Goal: Task Accomplishment & Management: Complete application form

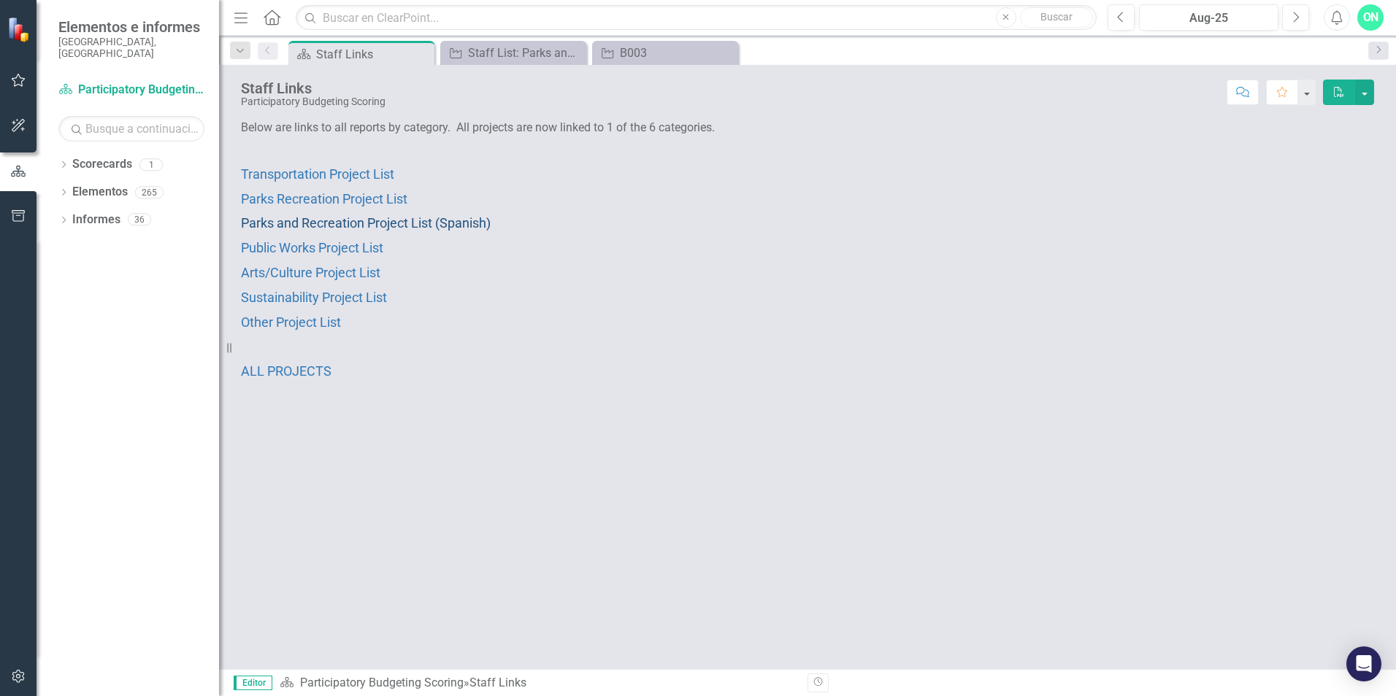
click at [456, 221] on span "Parks and Recreation Project List (Spanish)" at bounding box center [366, 222] width 250 height 15
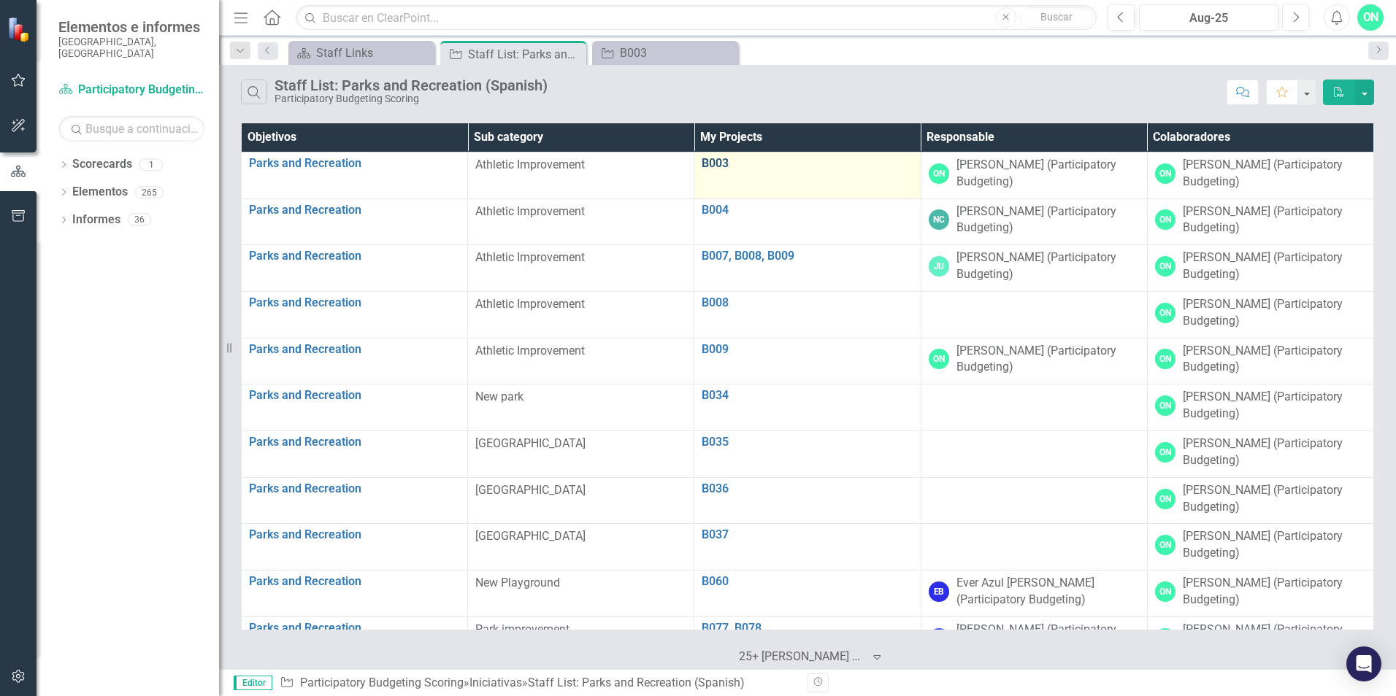
click at [710, 165] on link "B003" at bounding box center [807, 163] width 211 height 13
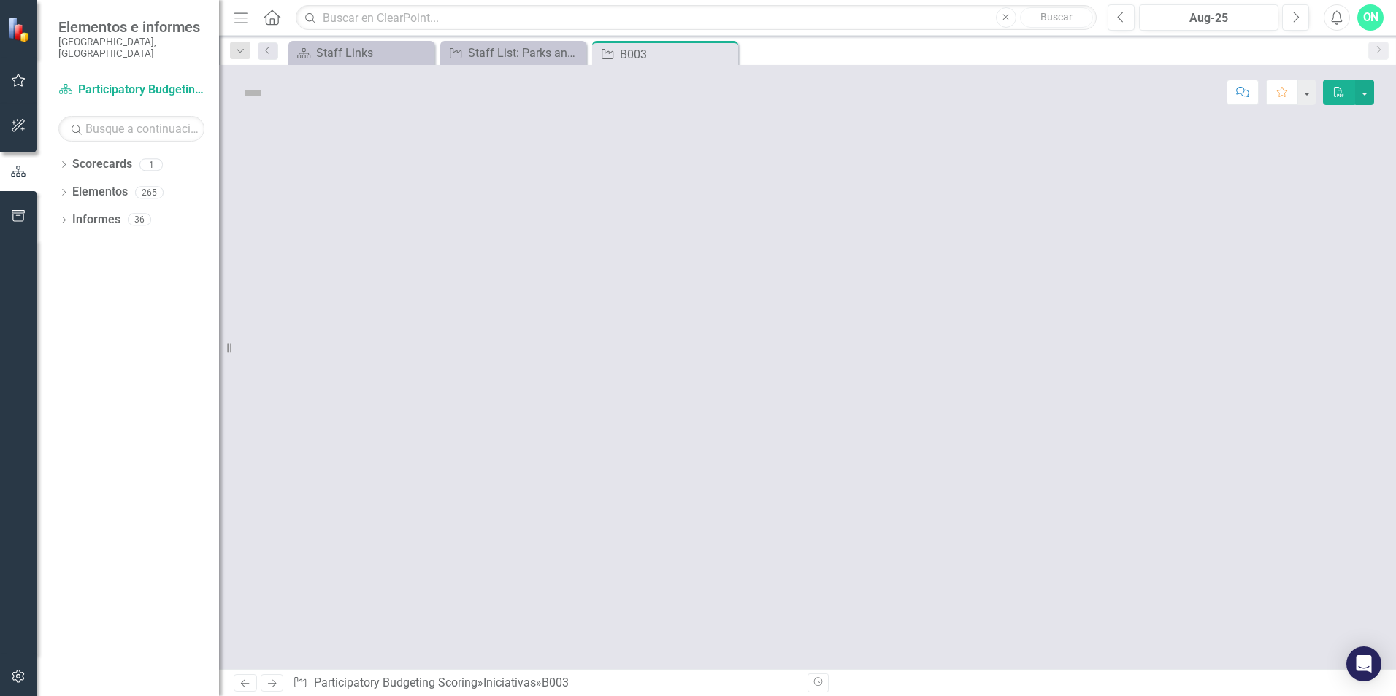
click at [710, 165] on div at bounding box center [807, 395] width 1177 height 550
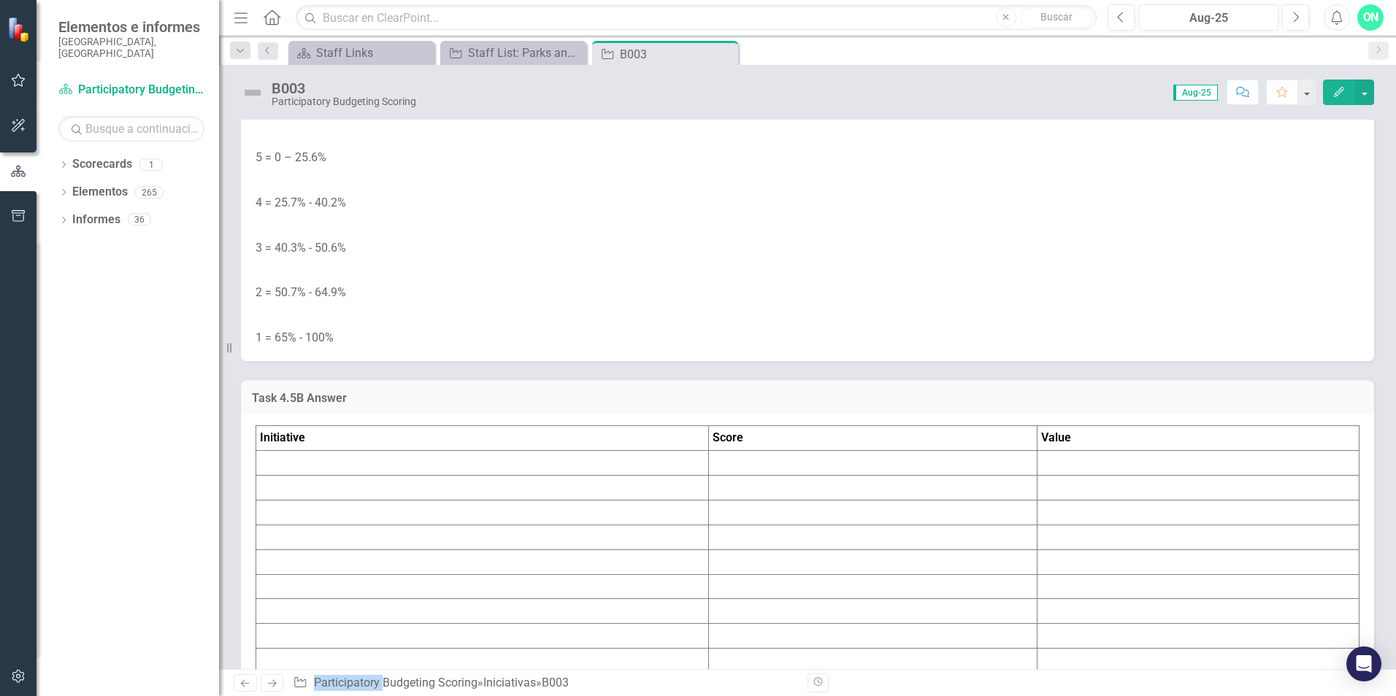
scroll to position [5329, 0]
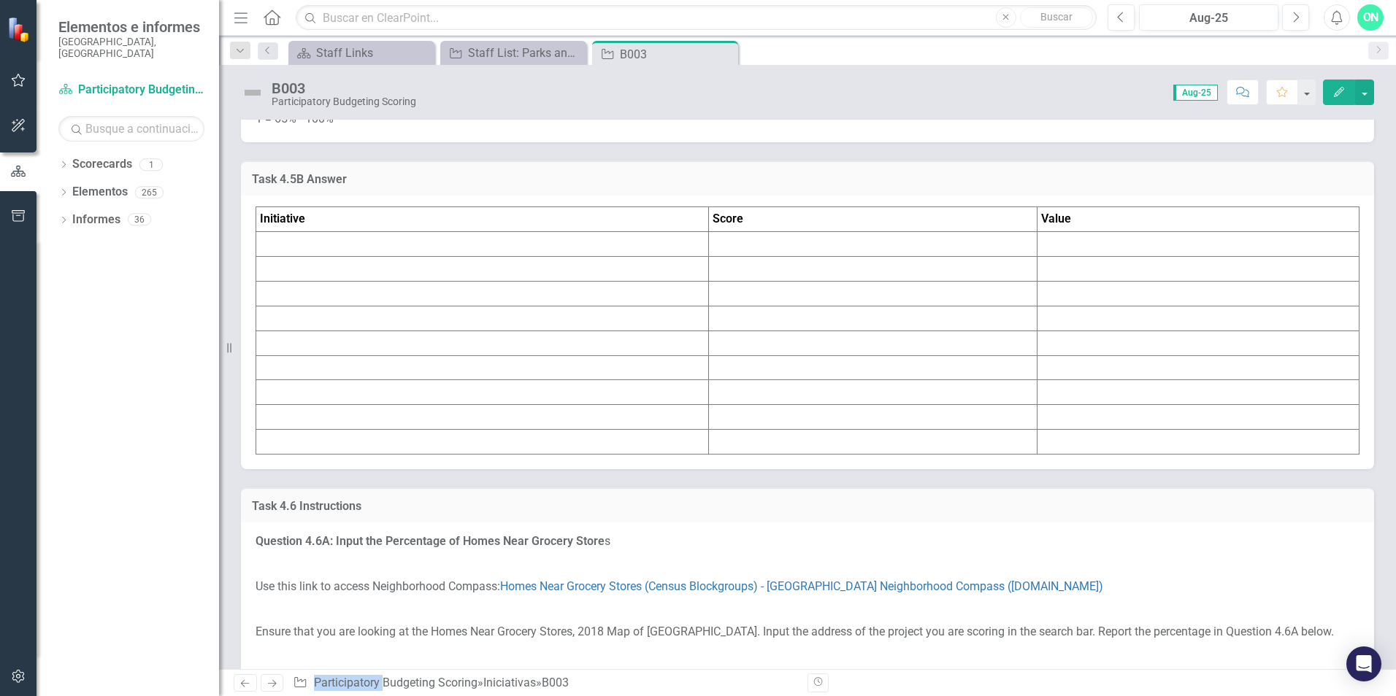
click at [511, 257] on td at bounding box center [482, 244] width 453 height 25
click at [337, 257] on td at bounding box center [482, 244] width 453 height 25
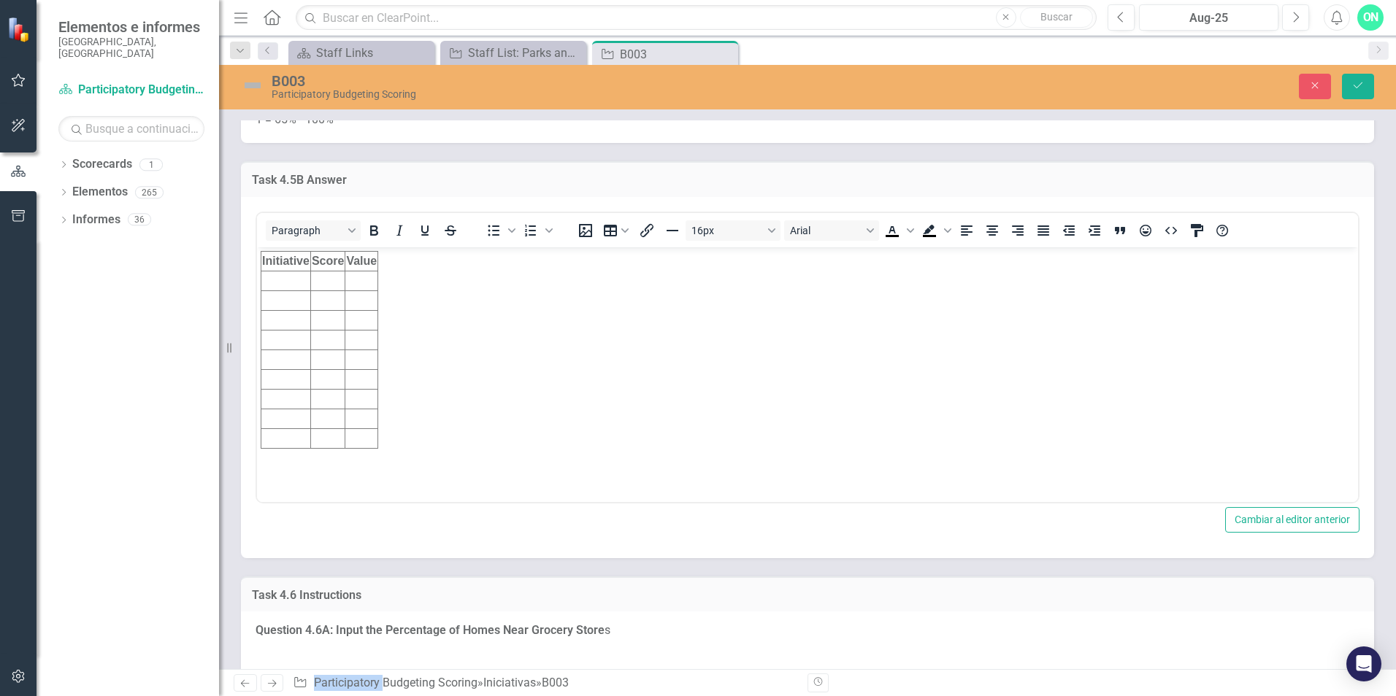
scroll to position [0, 0]
drag, startPoint x: 594, startPoint y: 781, endPoint x: 283, endPoint y: 282, distance: 588.7
click at [283, 282] on td "Rich Text Area. Press ALT-0 for help." at bounding box center [286, 281] width 50 height 20
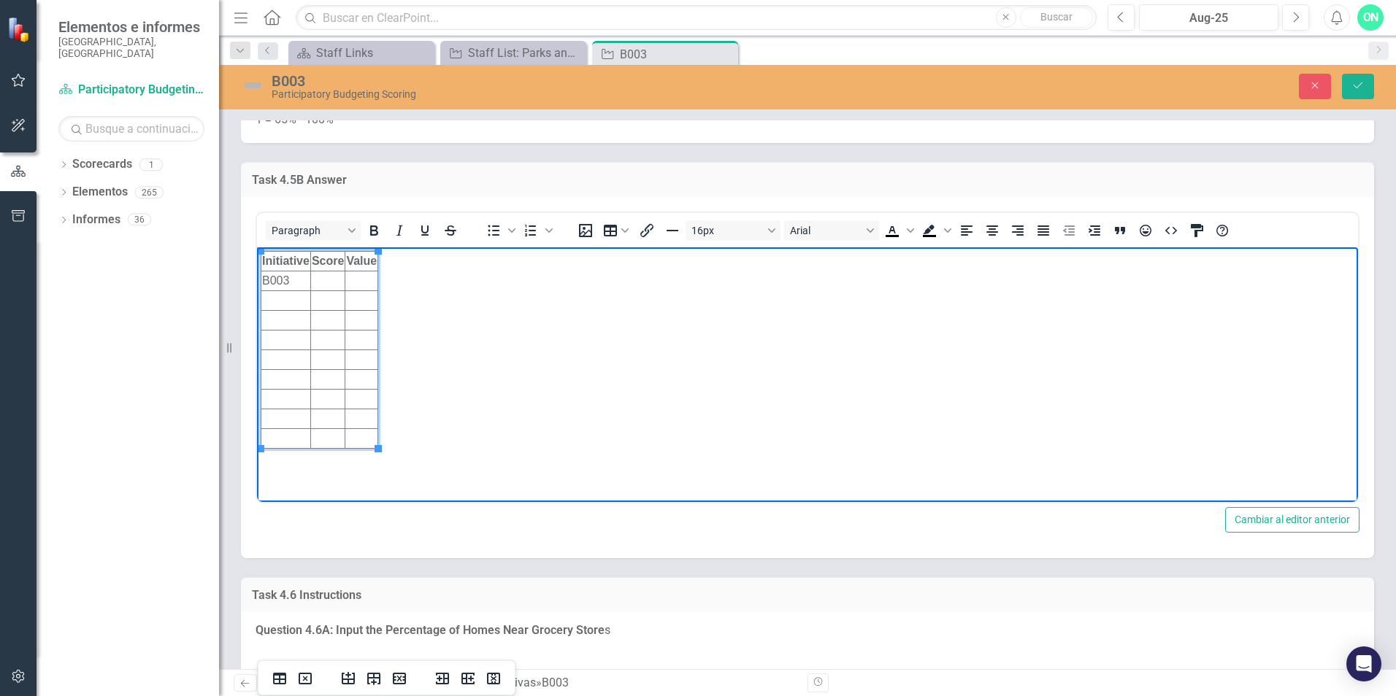
click at [320, 276] on td "Rich Text Area. Press ALT-0 for help." at bounding box center [327, 281] width 34 height 20
click at [361, 282] on td "Rich Text Area. Press ALT-0 for help." at bounding box center [361, 281] width 33 height 20
click at [338, 274] on td "Rich Text Area. Press ALT-0 for help." at bounding box center [327, 281] width 34 height 20
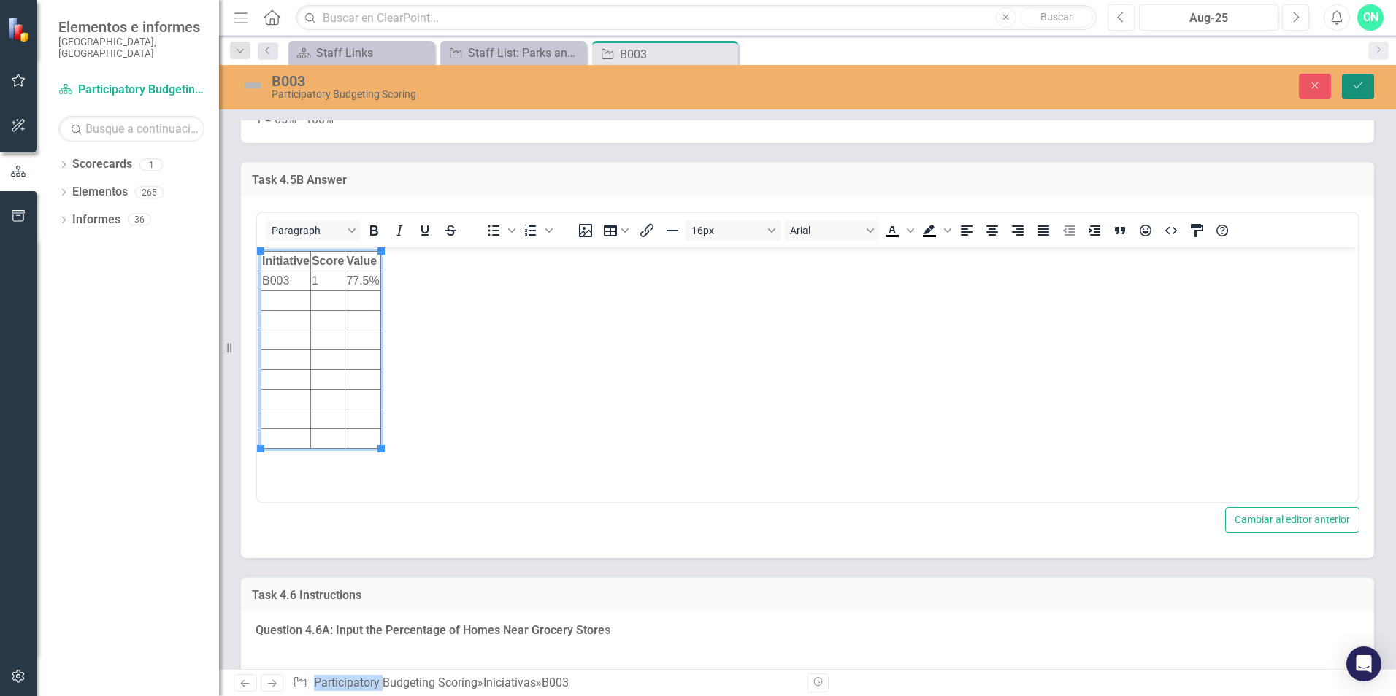
click at [1364, 83] on icon "Guardar" at bounding box center [1357, 85] width 13 height 10
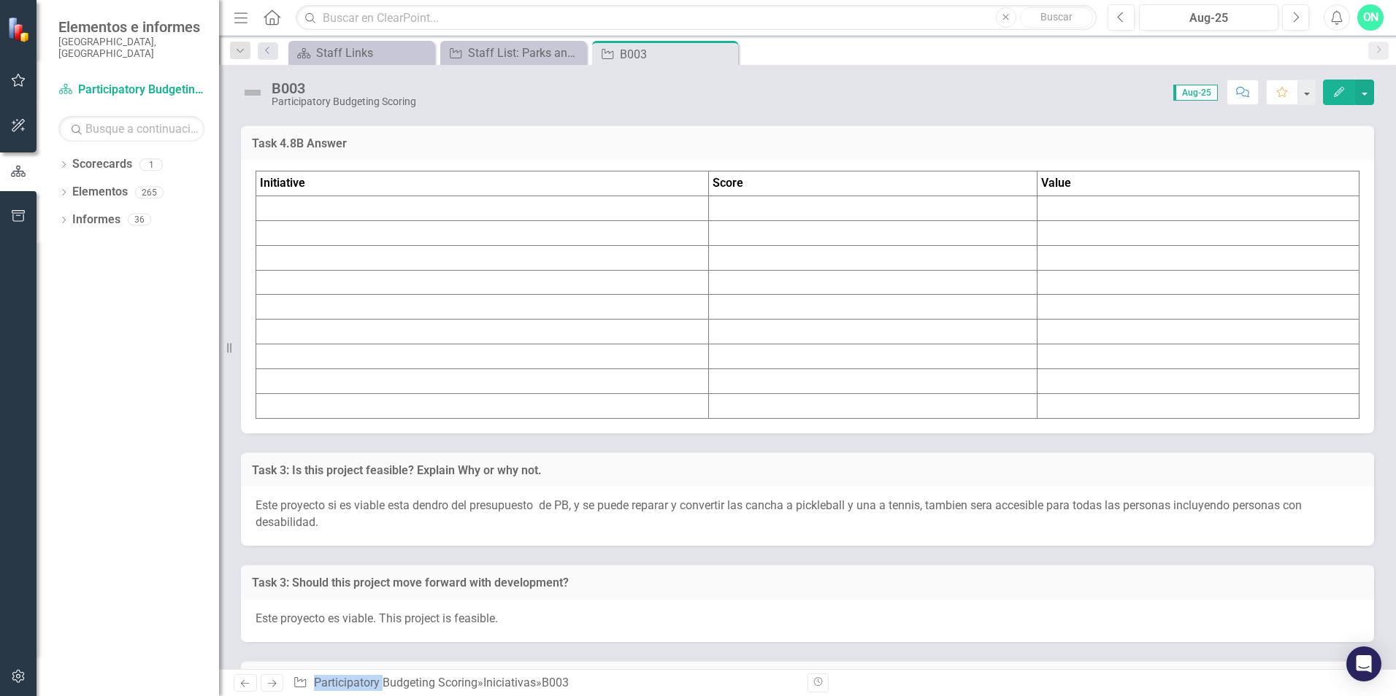
scroll to position [7893, 0]
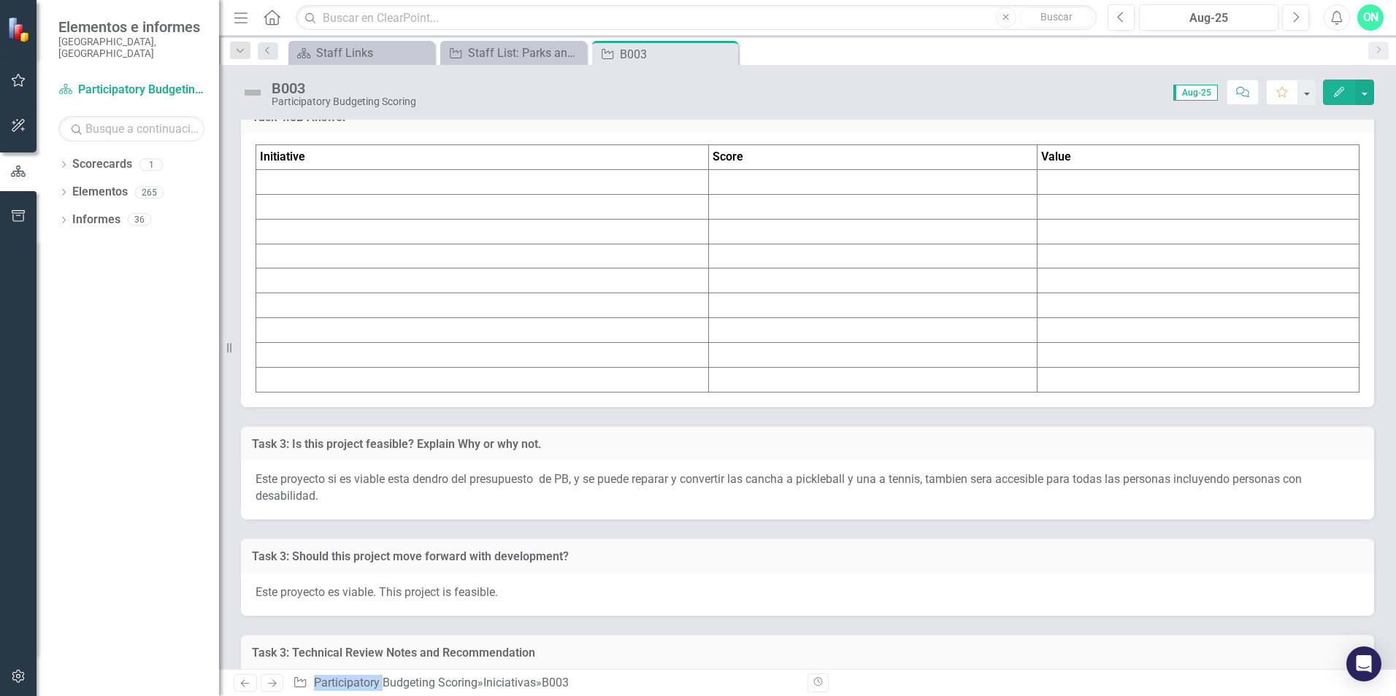
click at [285, 195] on td at bounding box center [482, 182] width 453 height 25
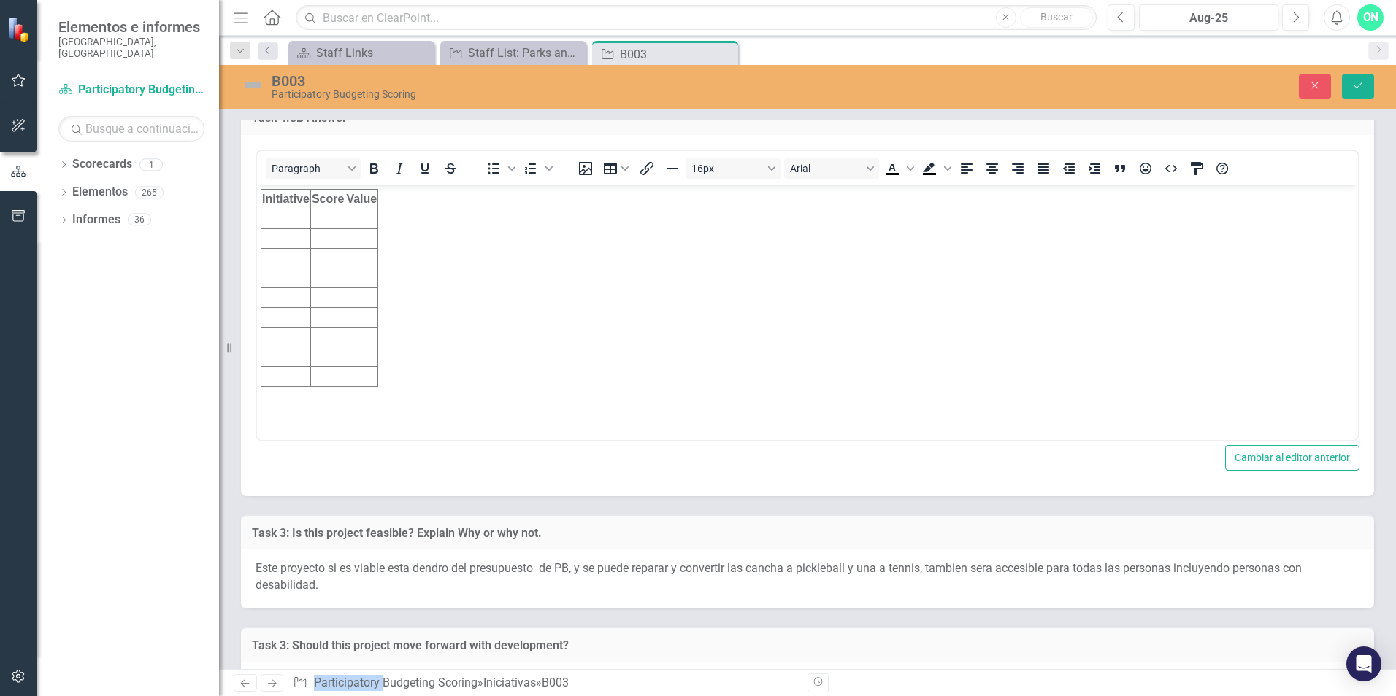
scroll to position [0, 0]
click at [283, 212] on td "Rich Text Area. Press ALT-0 for help." at bounding box center [286, 219] width 50 height 20
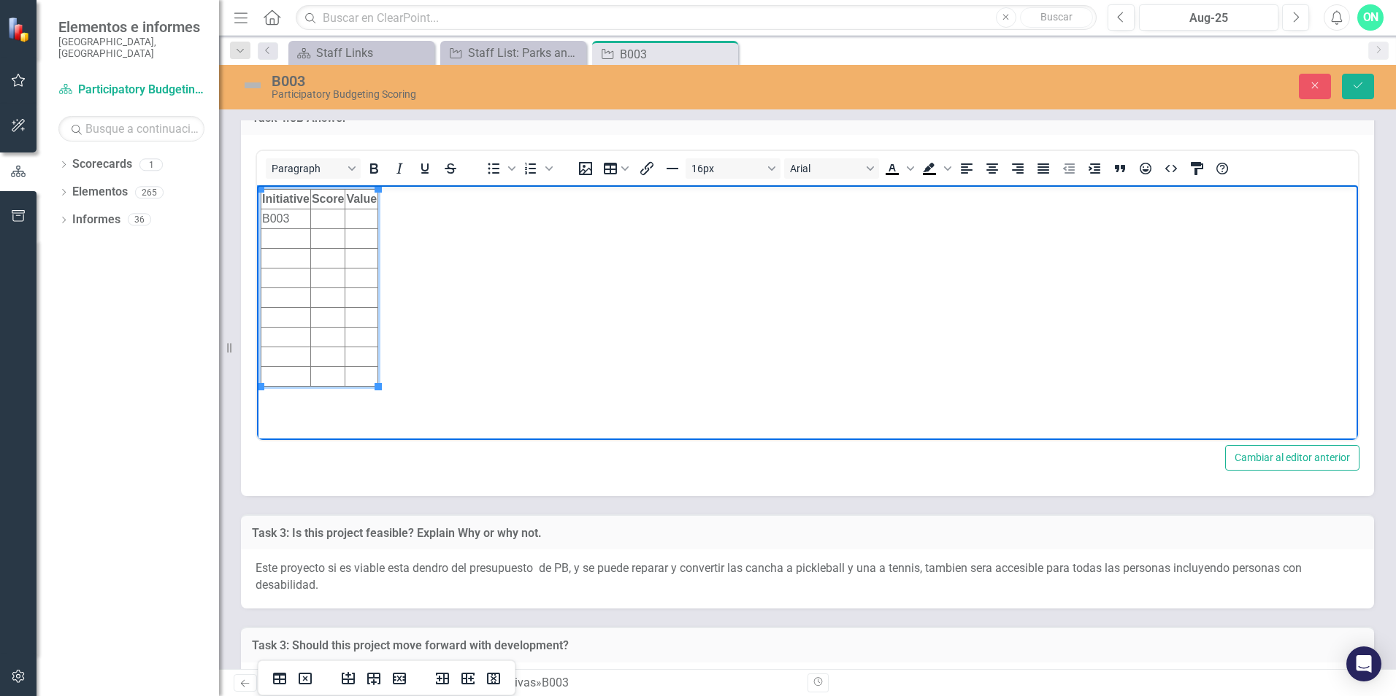
click at [365, 220] on td "Rich Text Area. Press ALT-0 for help." at bounding box center [361, 219] width 33 height 20
click at [352, 220] on td "2per sq" at bounding box center [365, 219] width 41 height 20
click at [330, 218] on td "Rich Text Area. Press ALT-0 for help." at bounding box center [327, 219] width 34 height 20
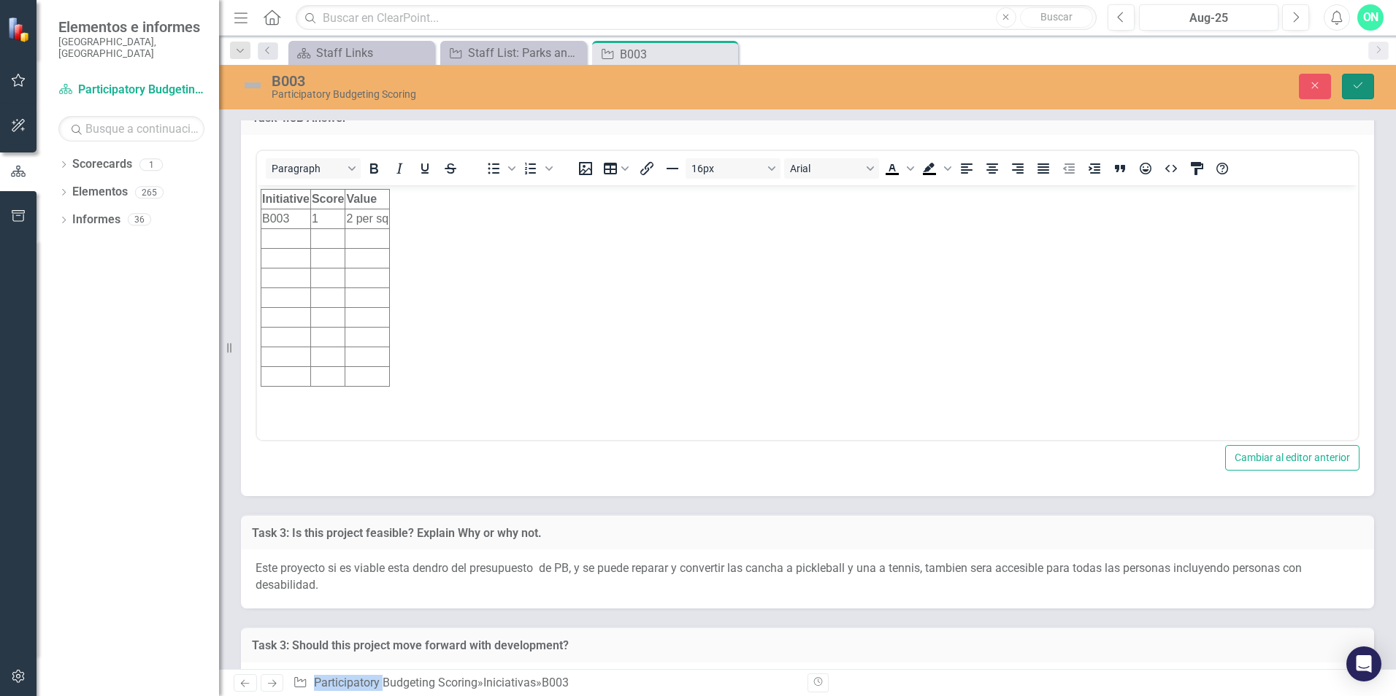
click at [1361, 84] on icon "submit" at bounding box center [1357, 85] width 9 height 6
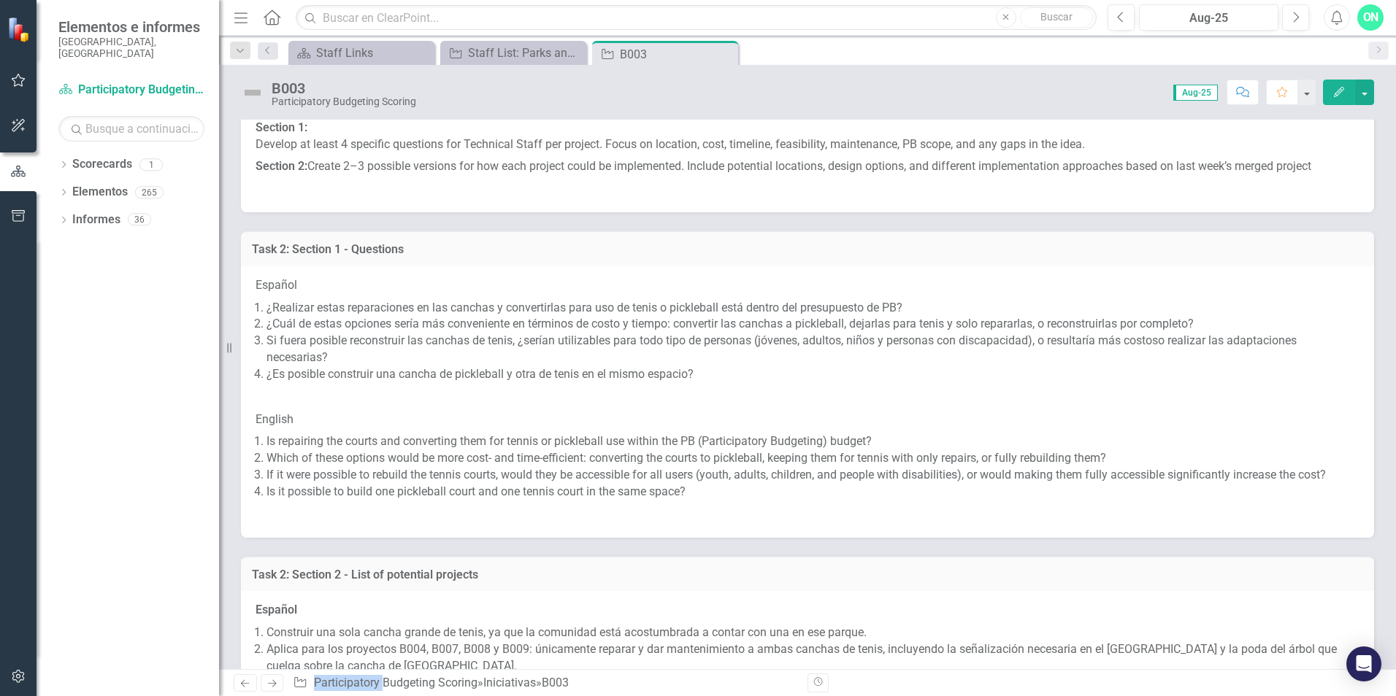
scroll to position [8185, 0]
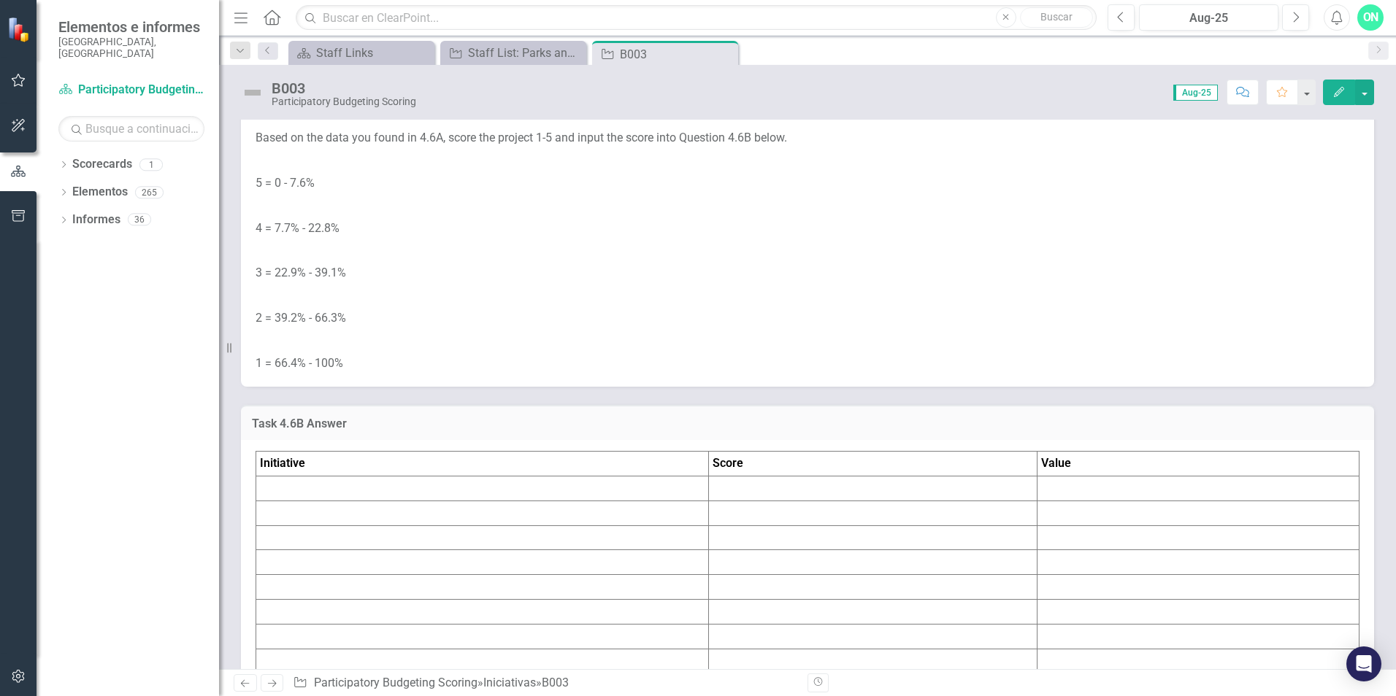
scroll to position [6132, 0]
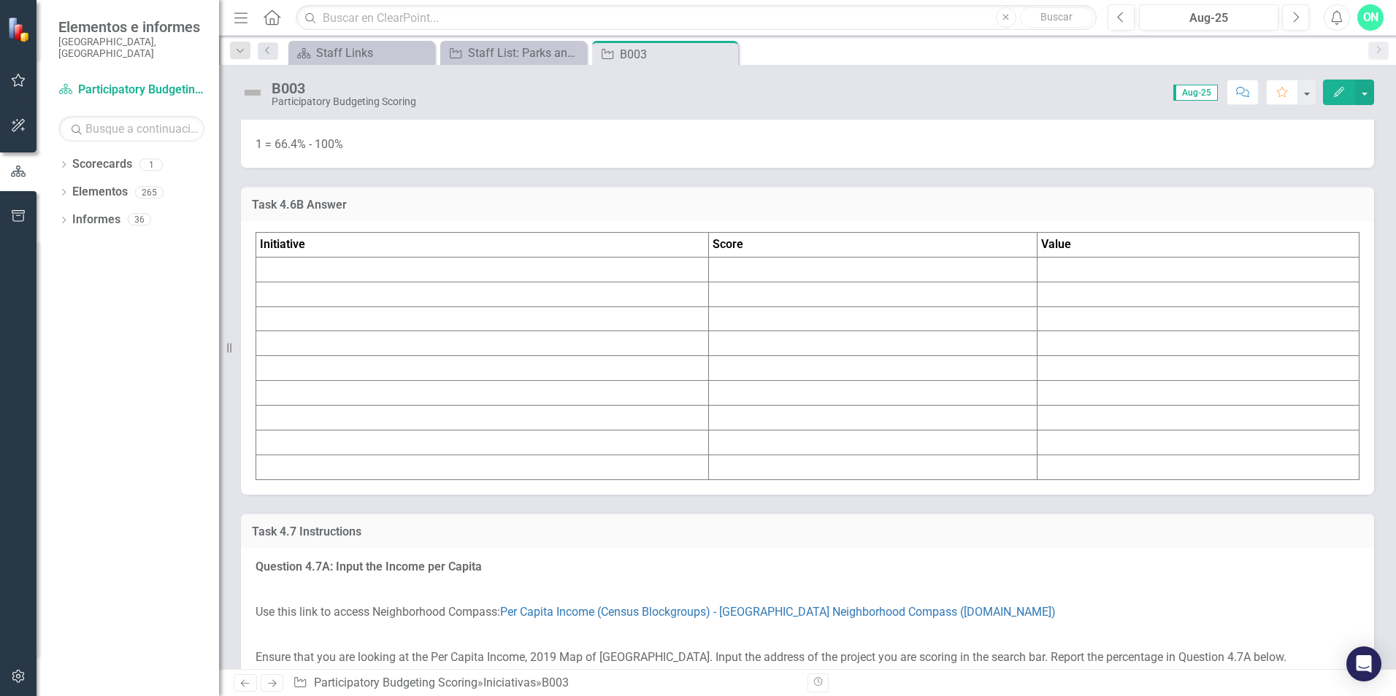
click at [350, 282] on td at bounding box center [482, 269] width 453 height 25
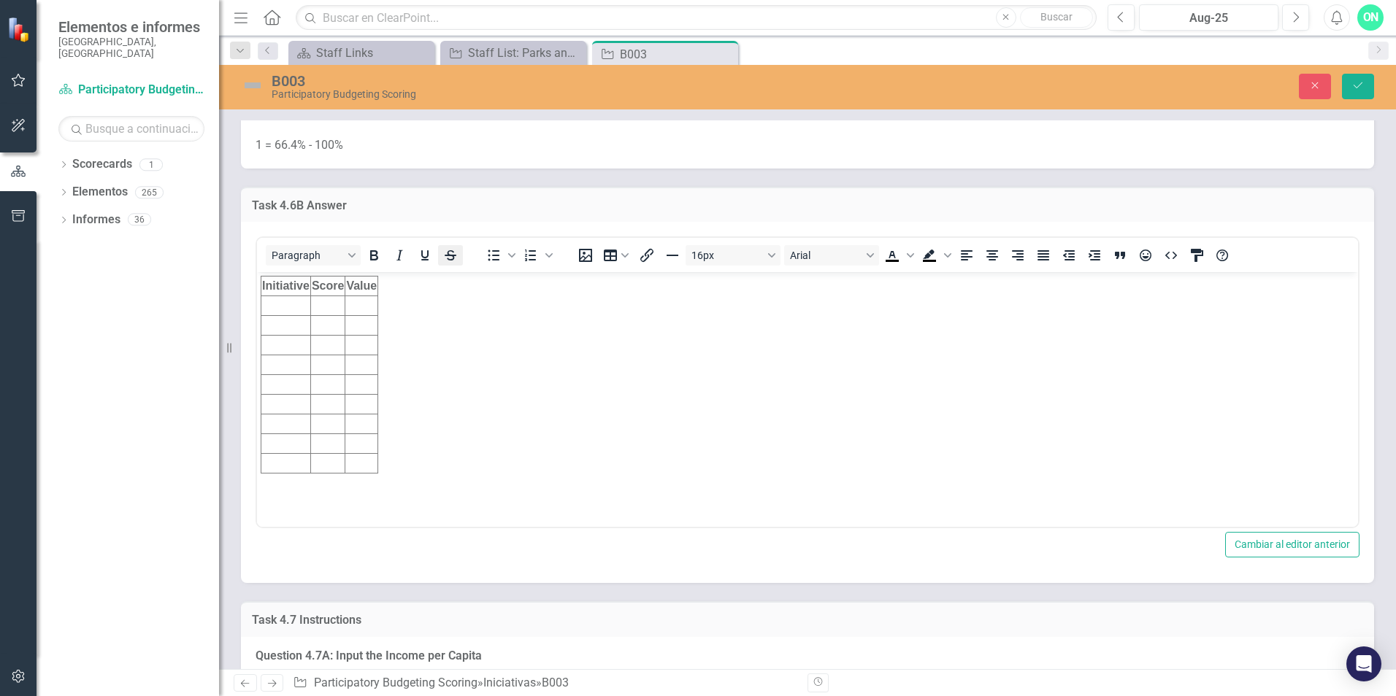
scroll to position [0, 0]
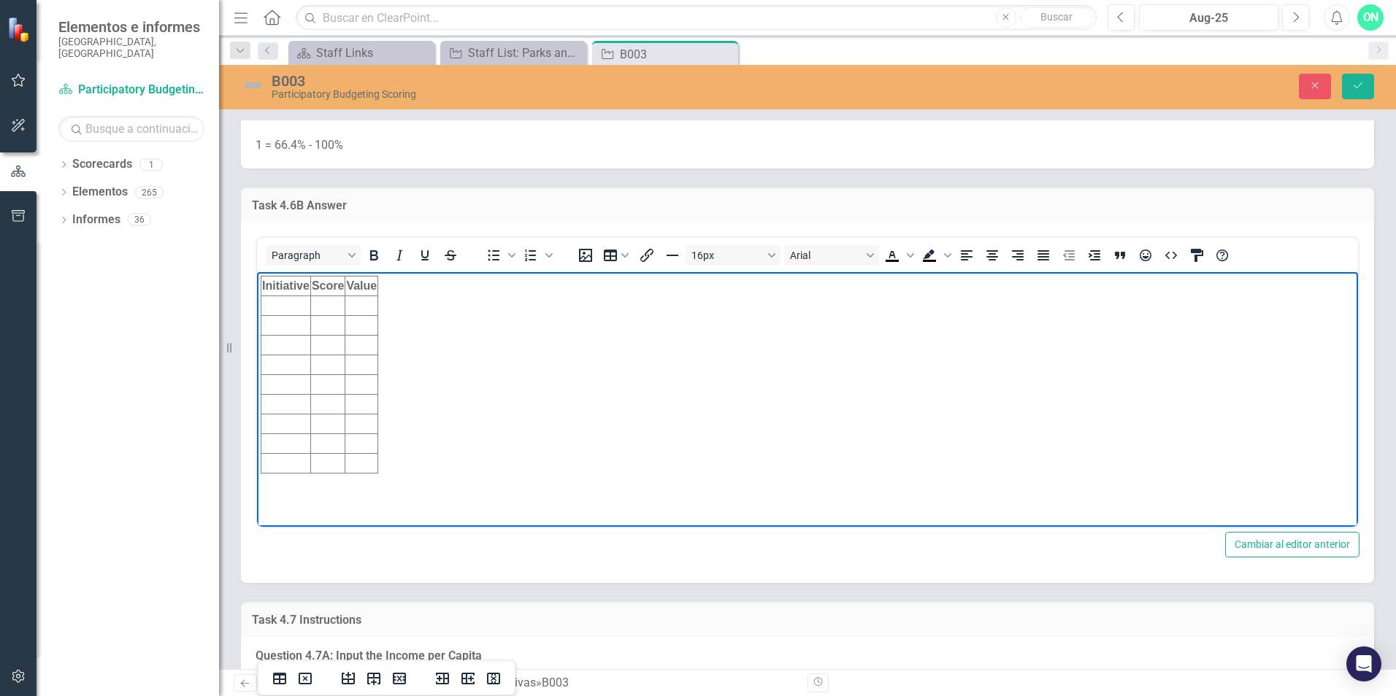
click at [289, 305] on td "Rich Text Area. Press ALT-0 for help." at bounding box center [286, 306] width 50 height 20
click at [321, 304] on td "Rich Text Area. Press ALT-0 for help." at bounding box center [327, 306] width 34 height 20
click at [367, 307] on td "Rich Text Area. Press ALT-0 for help." at bounding box center [361, 306] width 33 height 20
click at [334, 304] on td "Rich Text Area. Press ALT-0 for help." at bounding box center [327, 306] width 34 height 20
click at [1363, 88] on icon "Guardar" at bounding box center [1357, 85] width 13 height 10
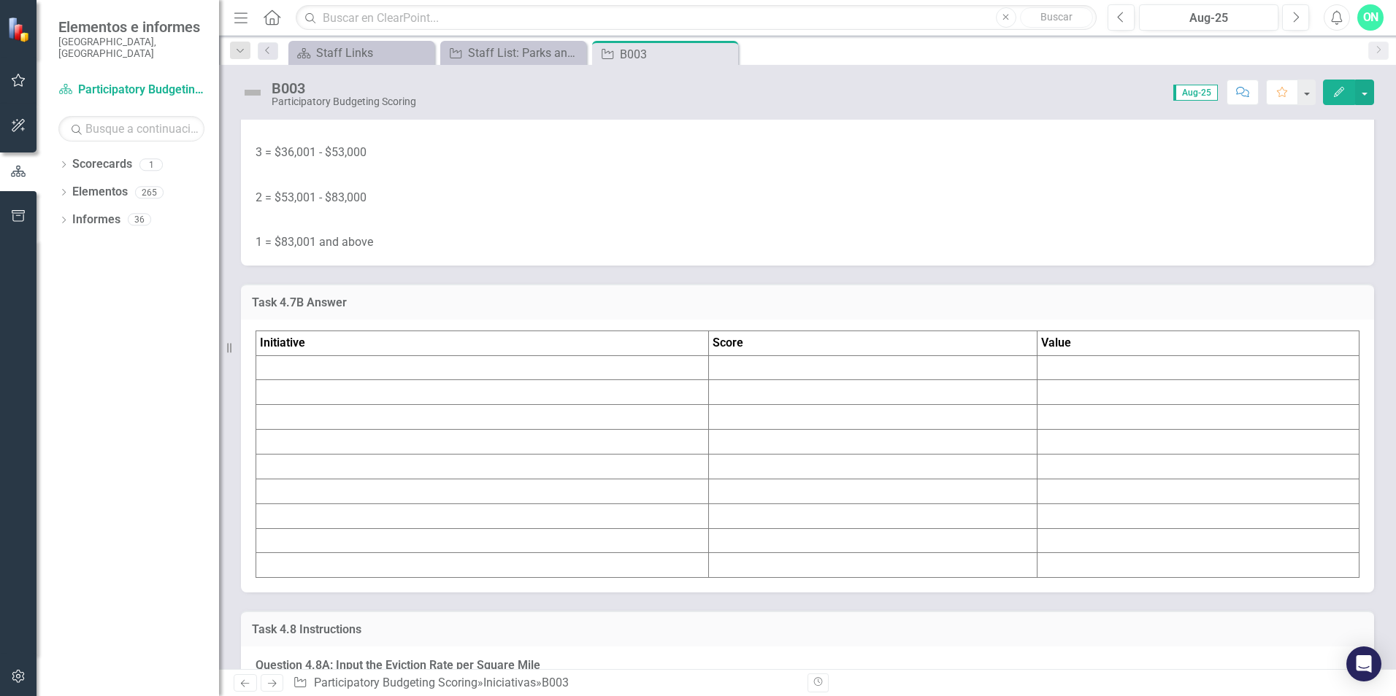
scroll to position [6935, 0]
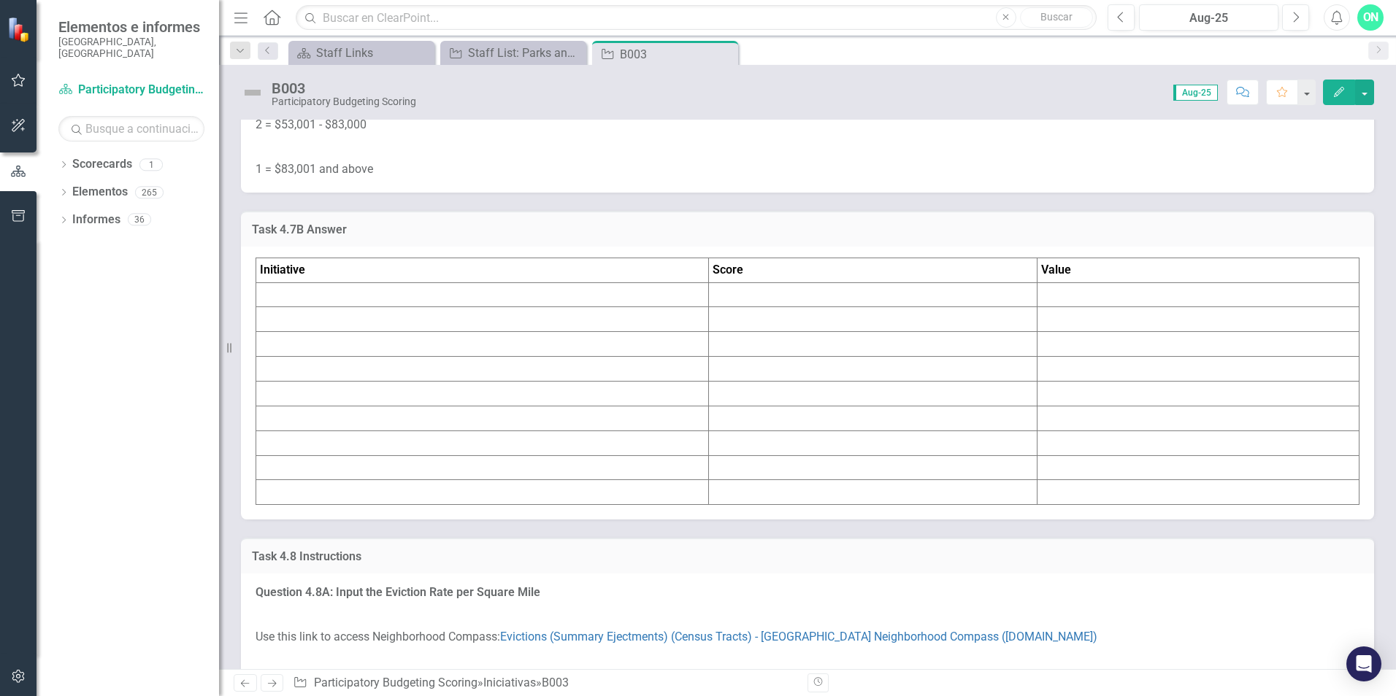
click at [305, 307] on td at bounding box center [482, 295] width 453 height 25
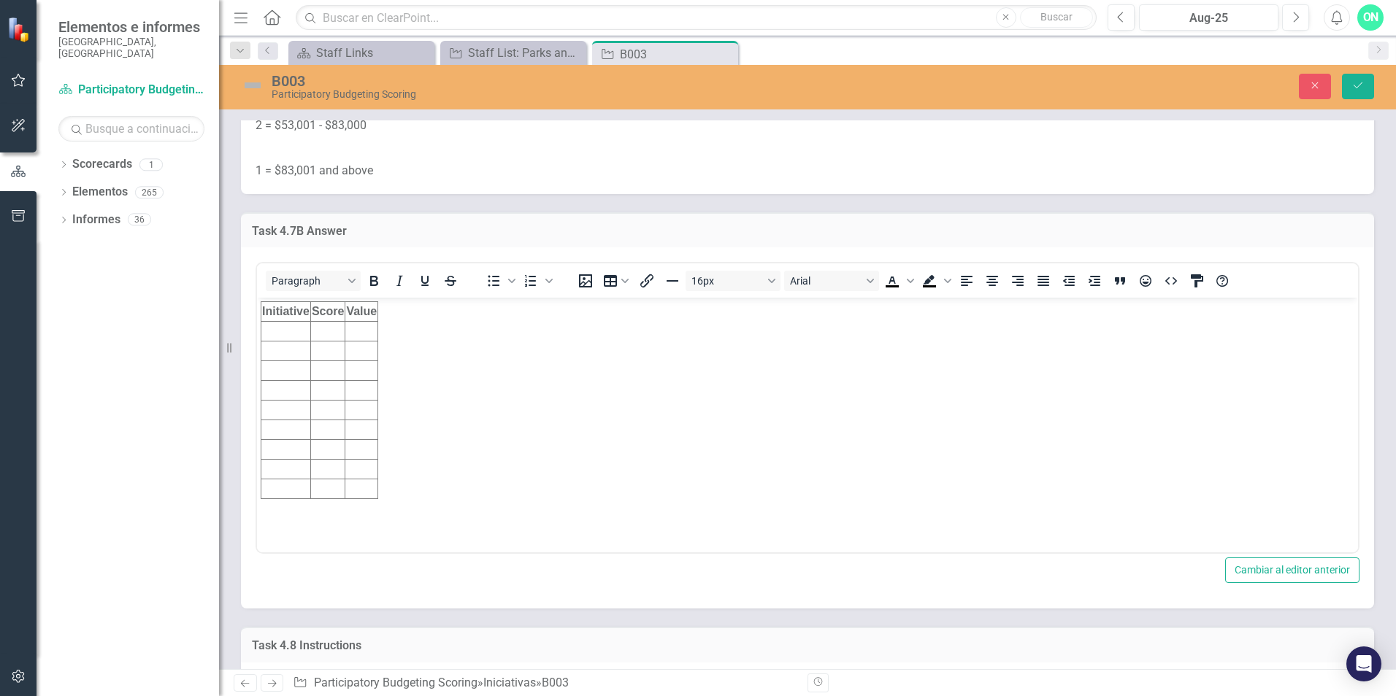
scroll to position [0, 0]
click at [290, 330] on td "Rich Text Area. Press ALT-0 for help." at bounding box center [286, 332] width 50 height 20
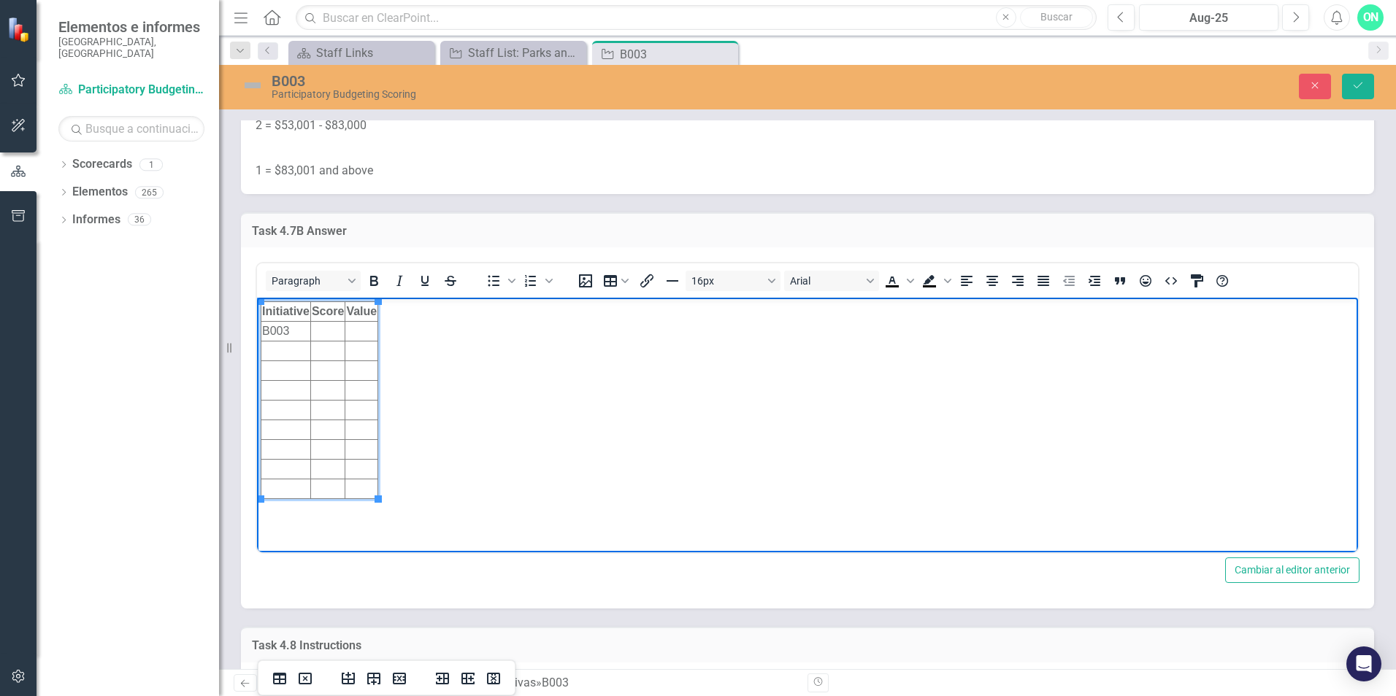
click at [360, 336] on td "Rich Text Area. Press ALT-0 for help." at bounding box center [361, 332] width 33 height 20
click at [357, 333] on td "63553" at bounding box center [362, 332] width 35 height 20
click at [348, 331] on td "63,553" at bounding box center [364, 332] width 38 height 20
click at [335, 329] on td "Rich Text Area. Press ALT-0 for help." at bounding box center [327, 332] width 34 height 20
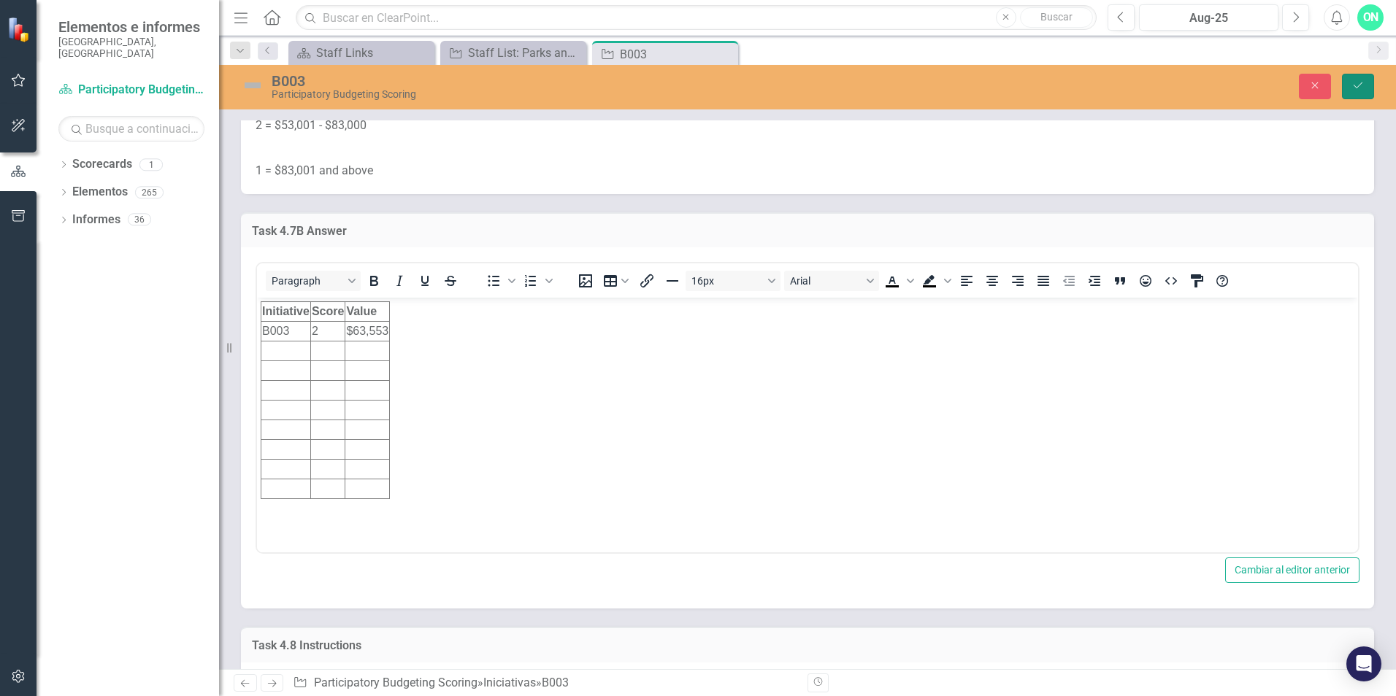
click at [1364, 82] on icon "Guardar" at bounding box center [1357, 85] width 13 height 10
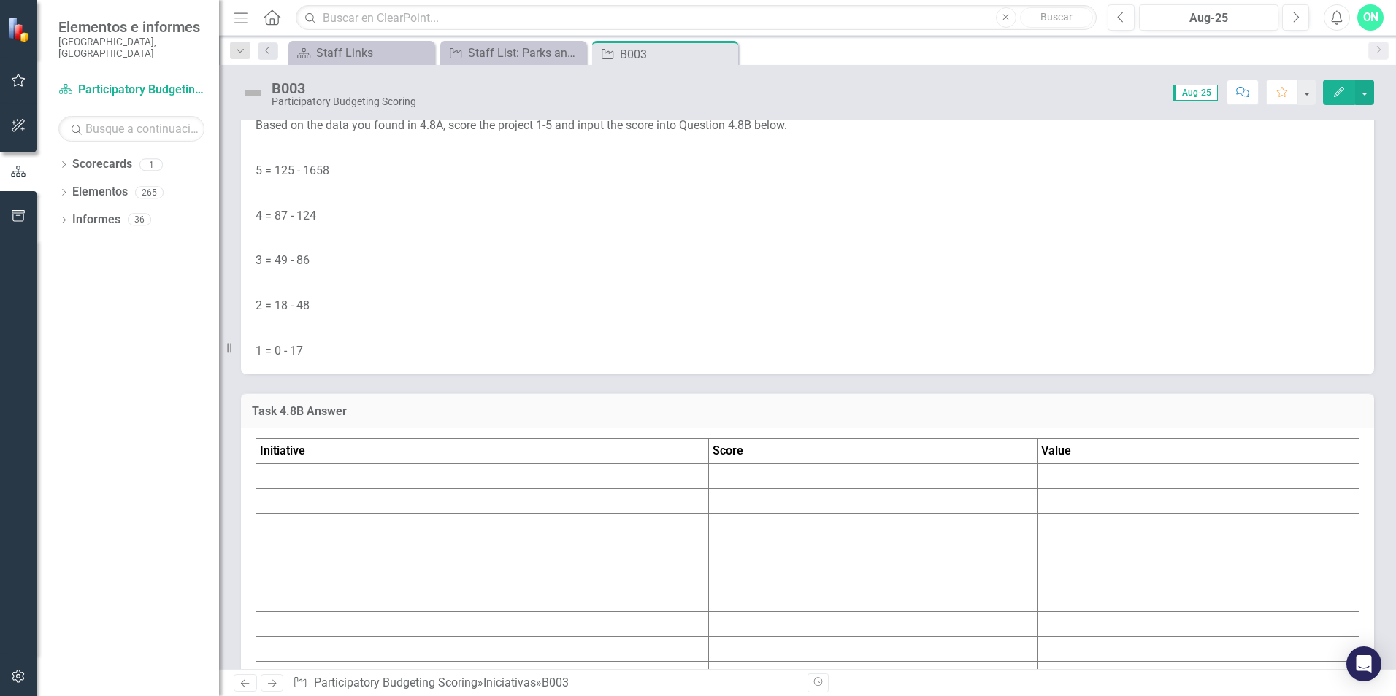
scroll to position [7592, 0]
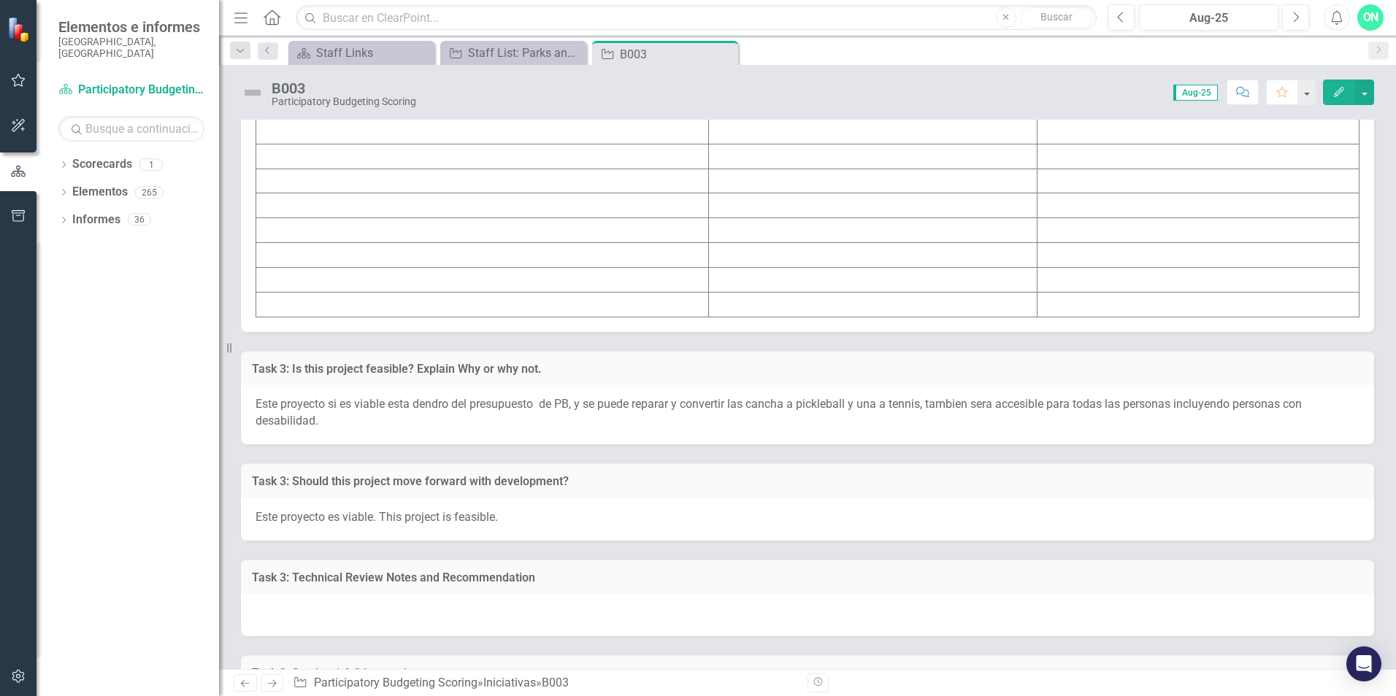
scroll to position [7884, 0]
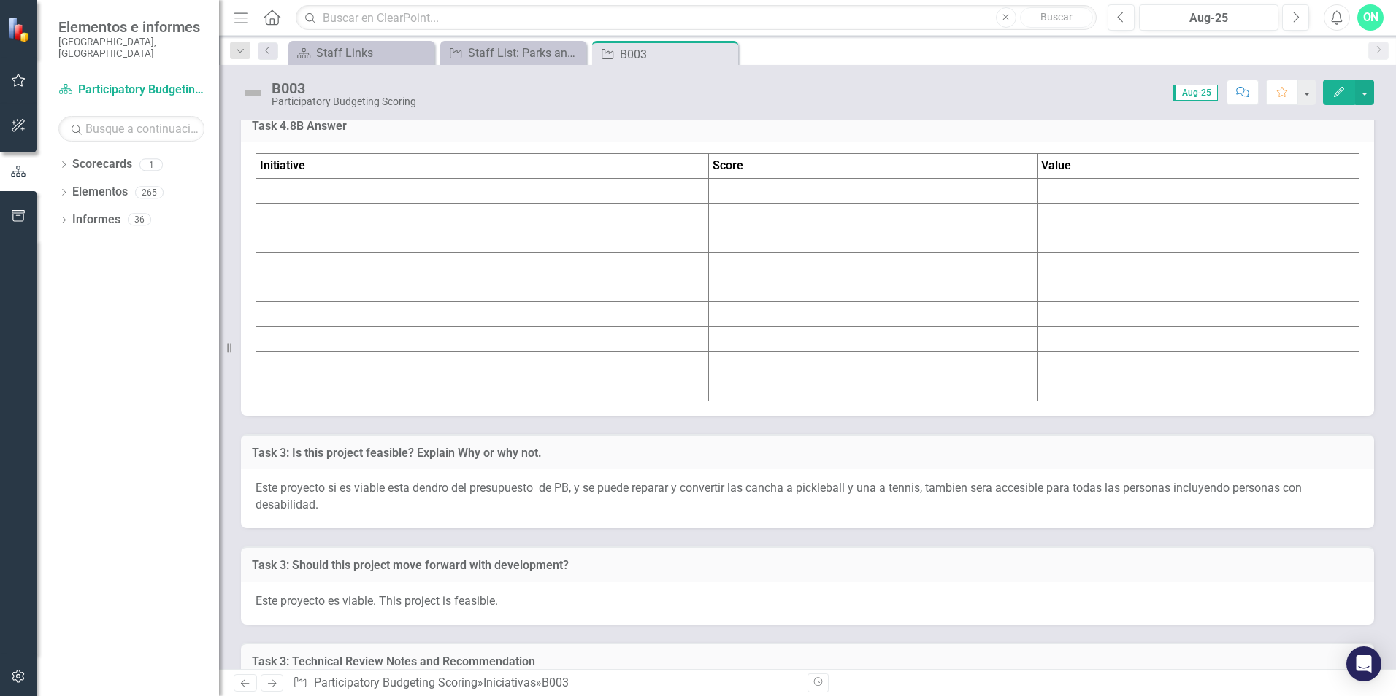
click at [349, 204] on td at bounding box center [482, 191] width 453 height 25
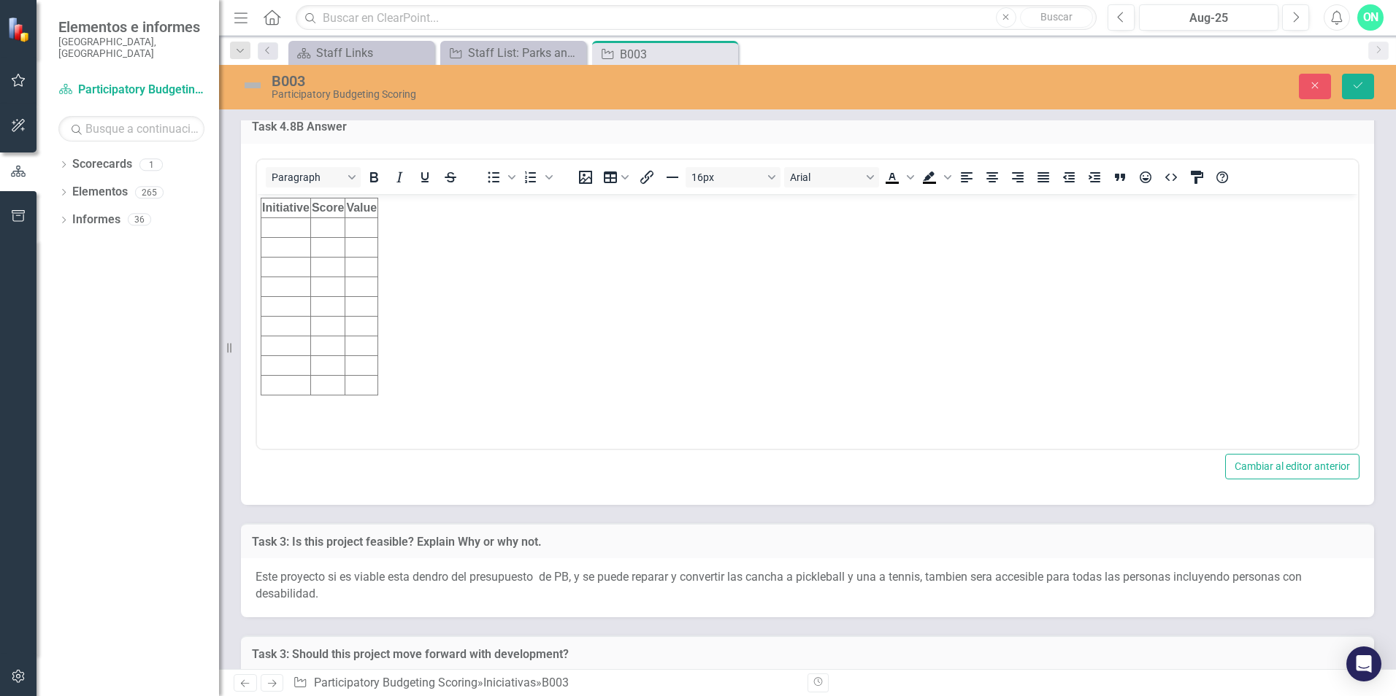
scroll to position [0, 0]
click at [284, 230] on td "Rich Text Area. Press ALT-0 for help." at bounding box center [286, 228] width 50 height 20
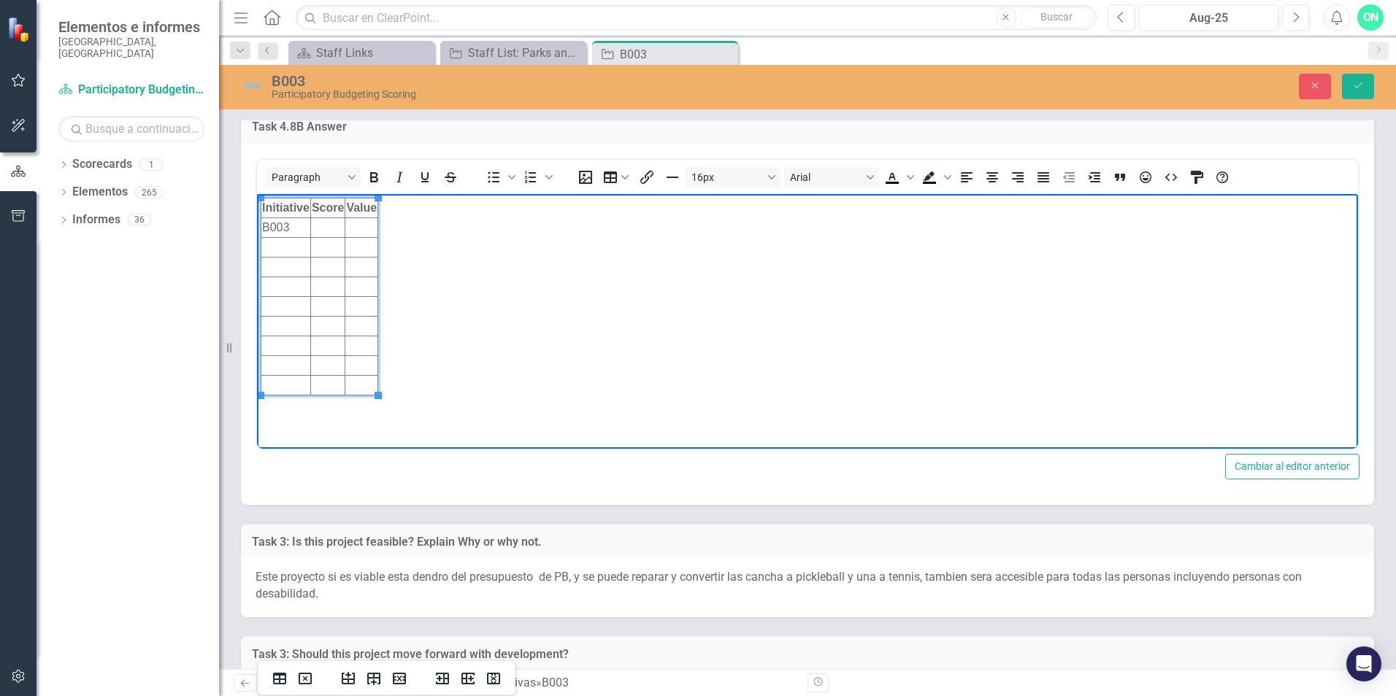
click at [353, 225] on td "Rich Text Area. Press ALT-0 for help." at bounding box center [361, 228] width 33 height 20
click at [332, 230] on td "Rich Text Area. Press ALT-0 for help." at bounding box center [327, 228] width 34 height 20
click at [358, 231] on td "2" at bounding box center [361, 228] width 33 height 20
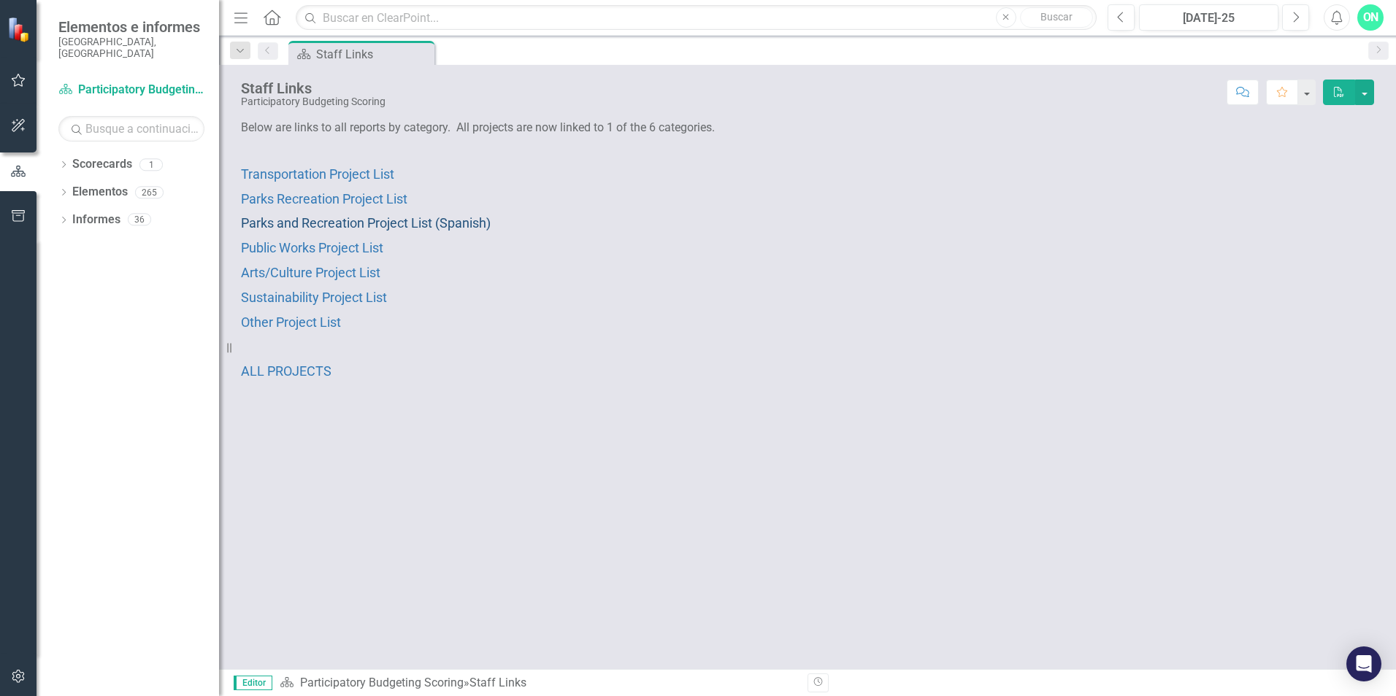
click at [429, 224] on span "Parks and Recreation Project List (Spanish)" at bounding box center [366, 222] width 250 height 15
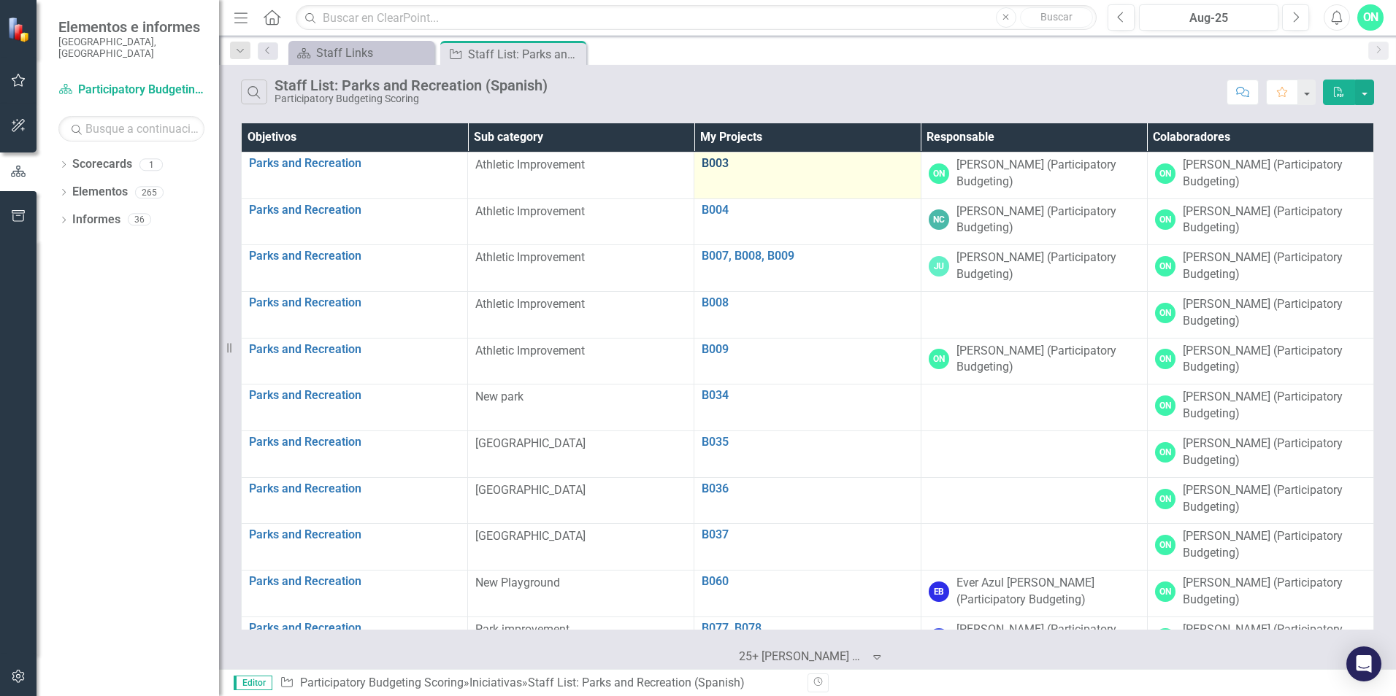
click at [708, 169] on link "B003" at bounding box center [807, 163] width 211 height 13
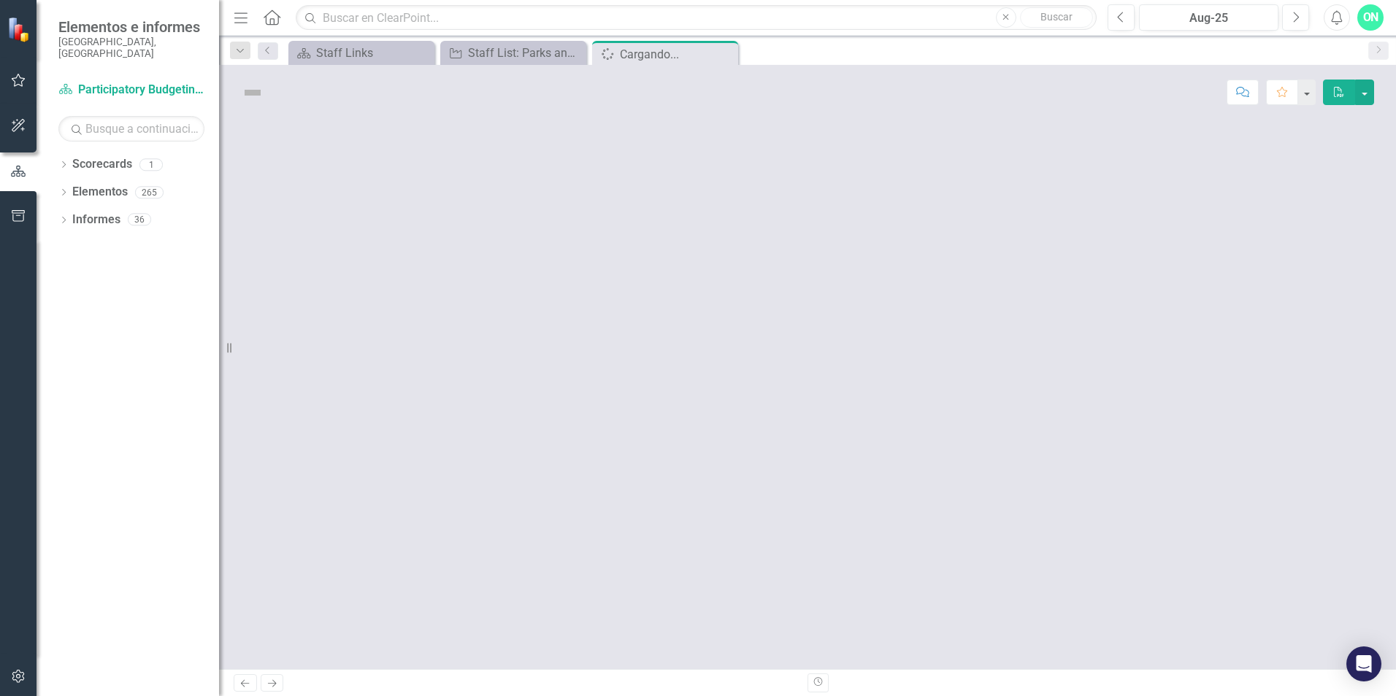
click at [708, 169] on div at bounding box center [807, 395] width 1177 height 550
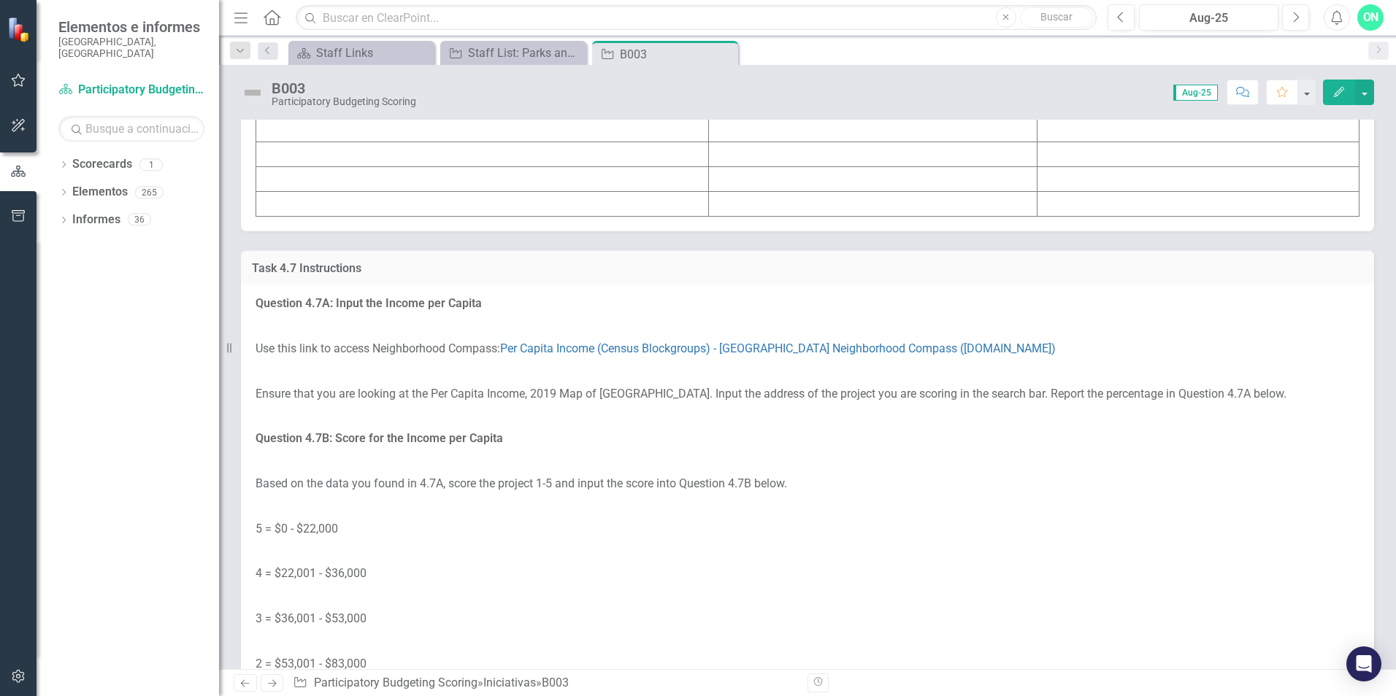
scroll to position [6278, 0]
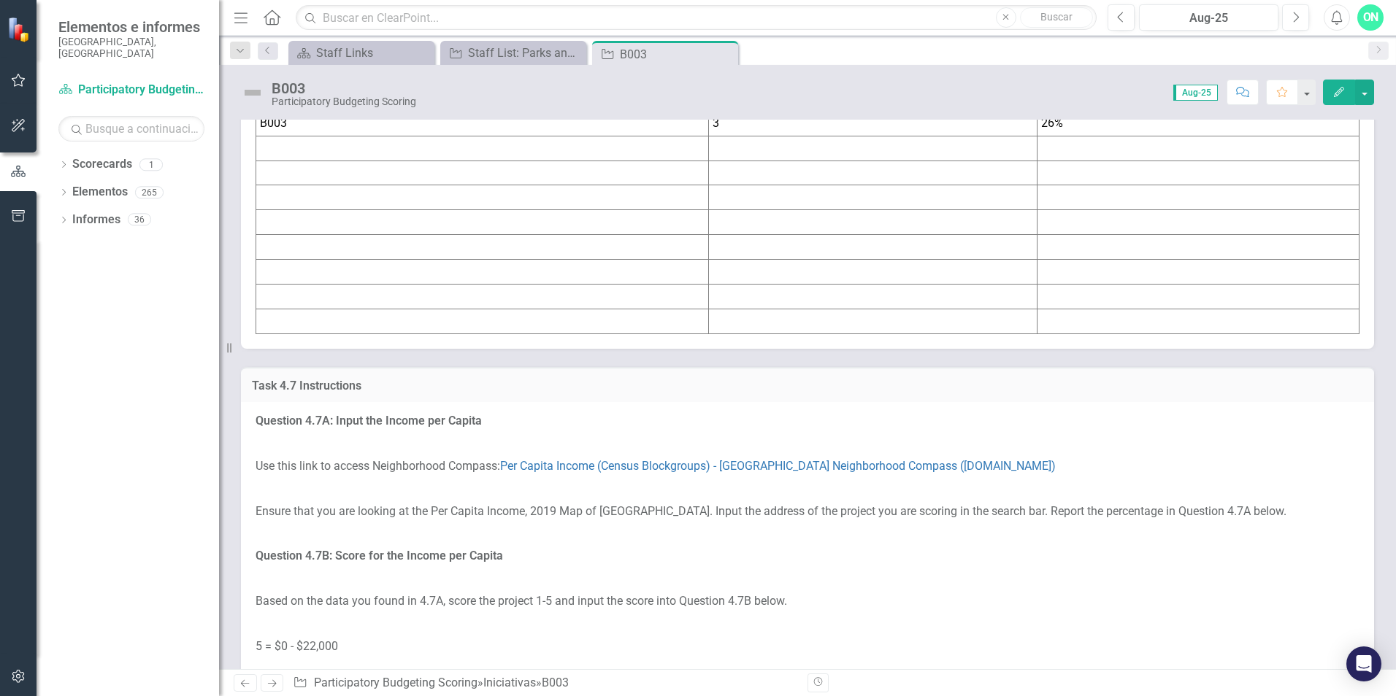
click at [594, 136] on td "B003" at bounding box center [482, 123] width 453 height 25
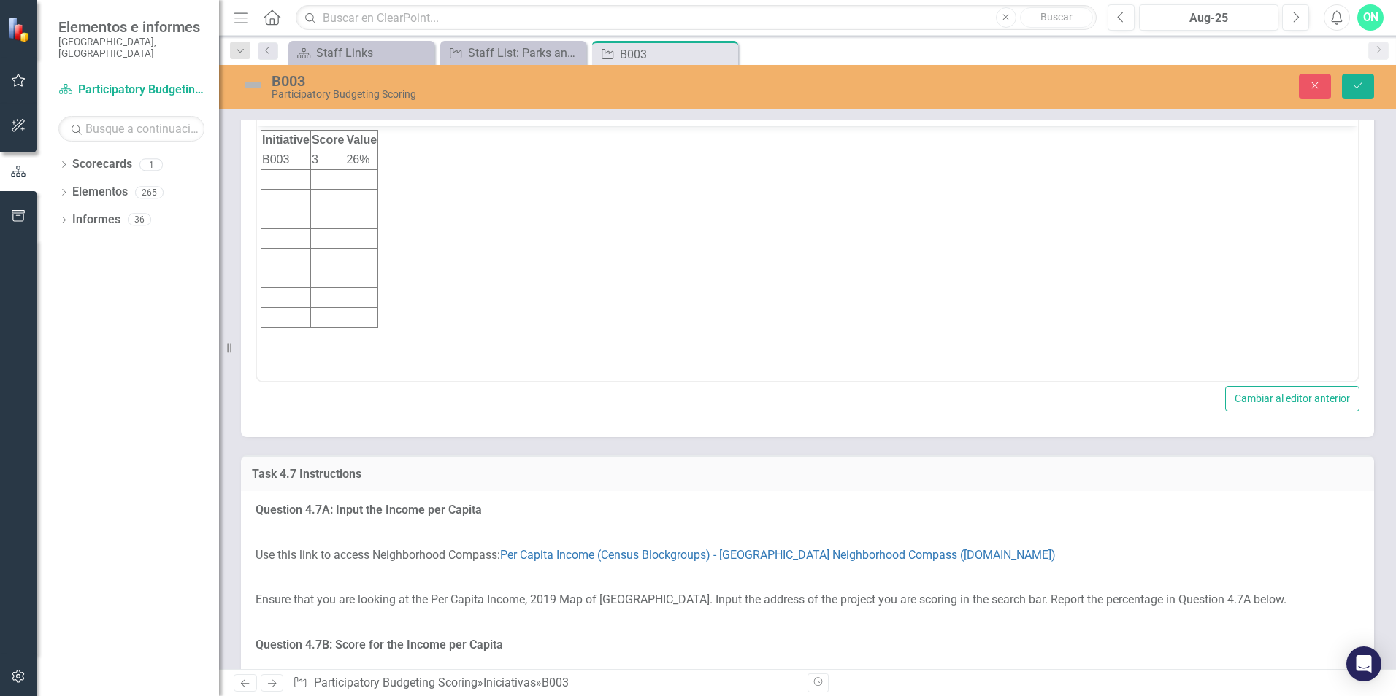
scroll to position [0, 0]
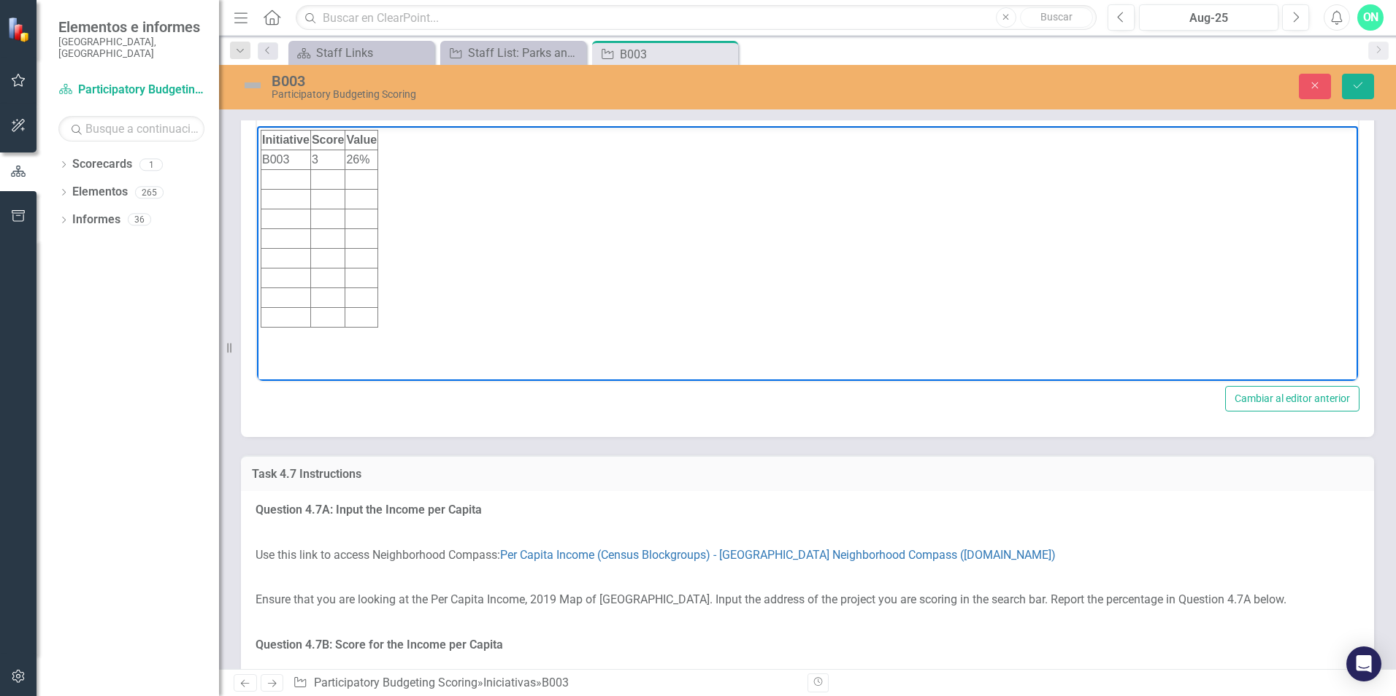
click at [357, 160] on td "26%" at bounding box center [361, 160] width 33 height 20
click at [332, 161] on td "3" at bounding box center [327, 160] width 34 height 20
click at [1367, 85] on button "Guardar" at bounding box center [1358, 87] width 32 height 26
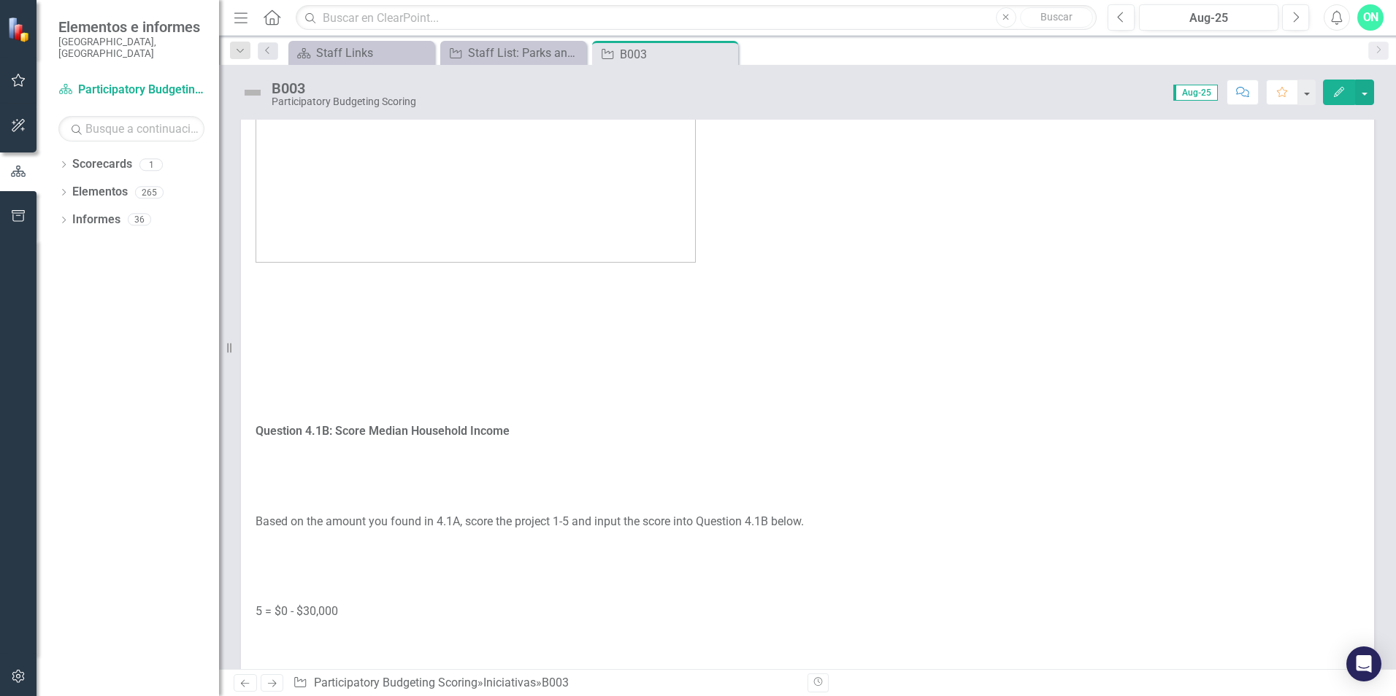
scroll to position [1022, 0]
